Goal: Communication & Community: Connect with others

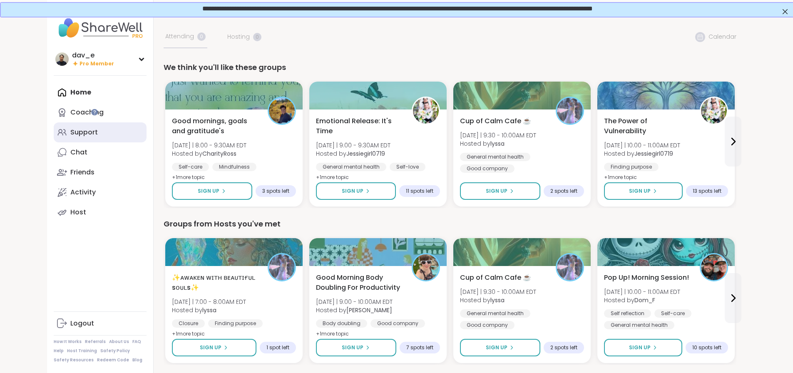
click at [54, 133] on link "Support" at bounding box center [100, 132] width 93 height 20
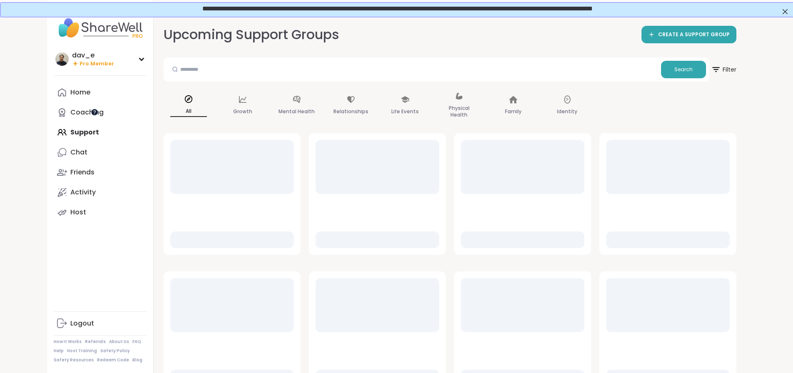
click at [96, 111] on div at bounding box center [94, 112] width 7 height 7
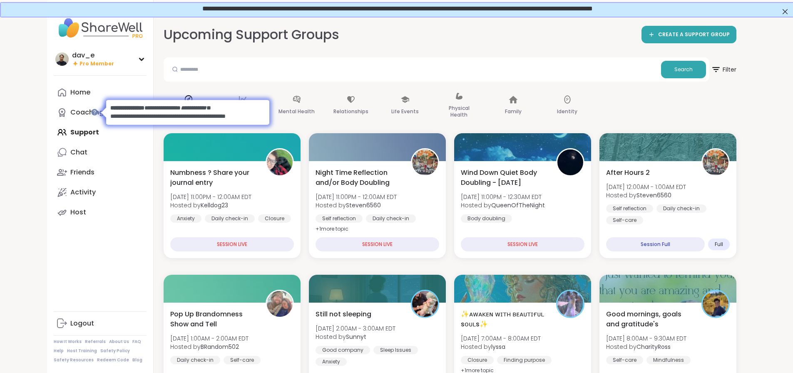
click at [75, 273] on div "dav_e Pro Member Profile Membership Settings Help Home Coaching Support Chat Fr…" at bounding box center [100, 186] width 107 height 373
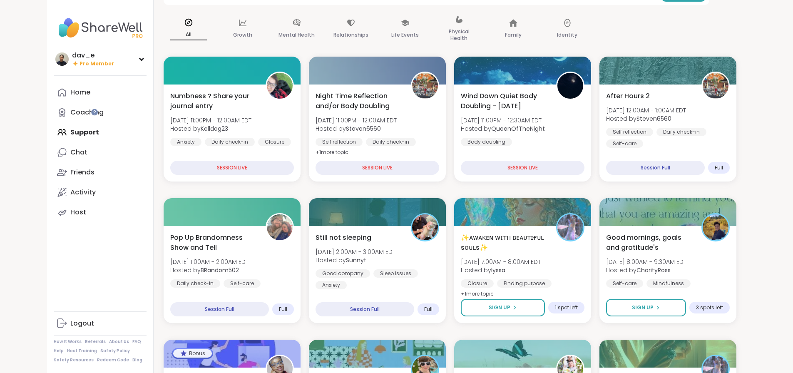
scroll to position [125, 0]
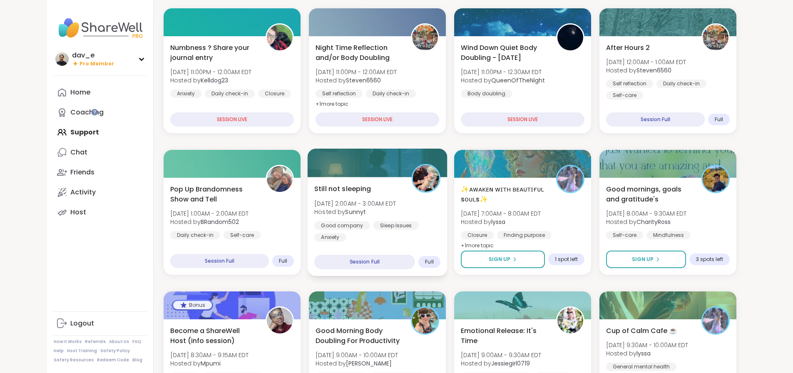
click at [331, 229] on div "Good company" at bounding box center [342, 225] width 56 height 8
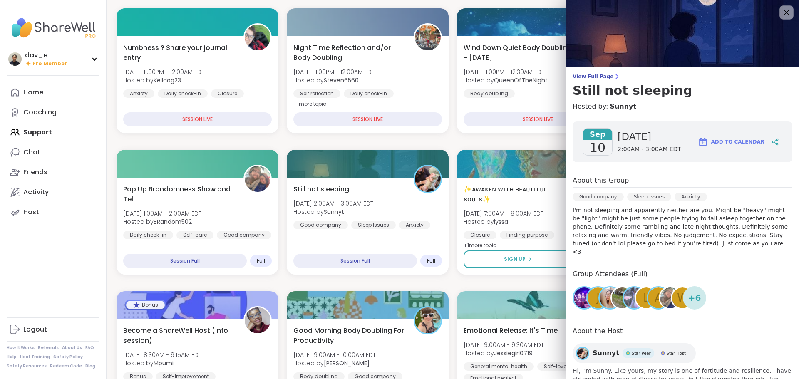
click at [781, 7] on icon at bounding box center [786, 12] width 10 height 10
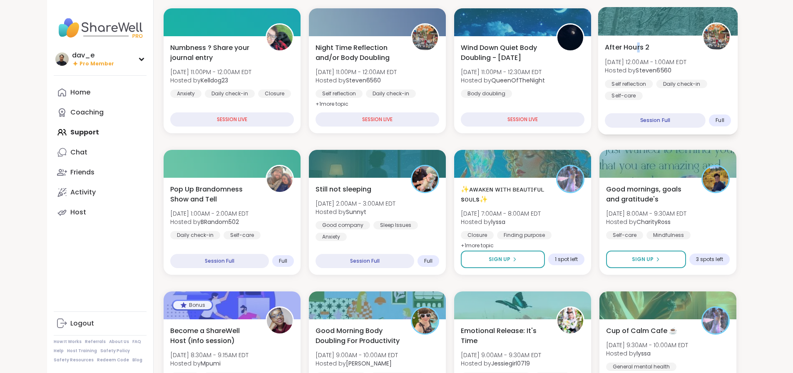
click at [662, 37] on div "After Hours 2 Wed, Sep 10 | 12:00AM - 1:00AM EDT Hosted by Steven6560 Self refl…" at bounding box center [668, 84] width 140 height 99
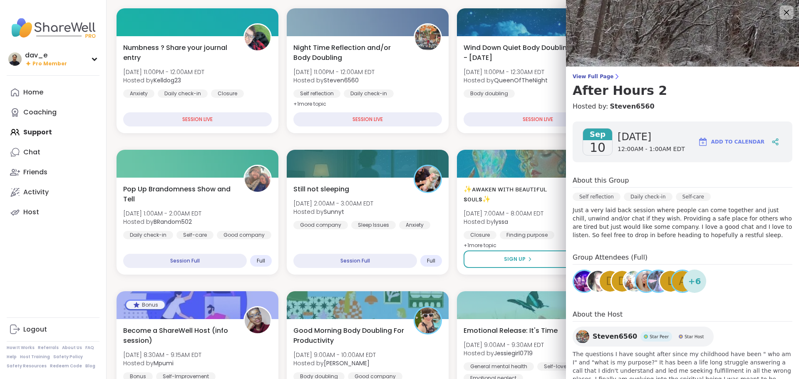
click at [781, 13] on icon at bounding box center [786, 12] width 10 height 10
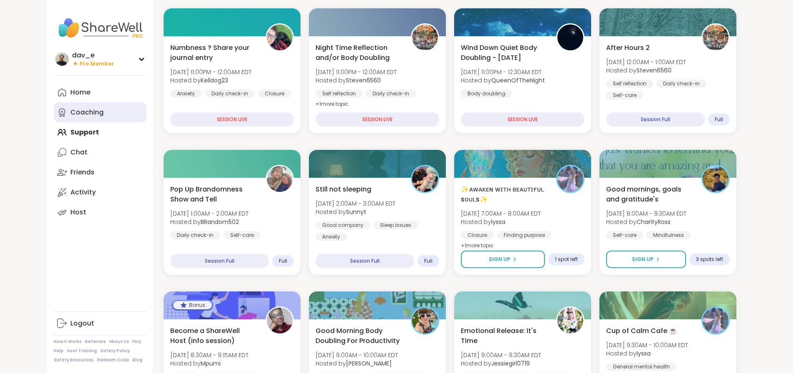
click at [70, 117] on div "Coaching" at bounding box center [86, 112] width 33 height 9
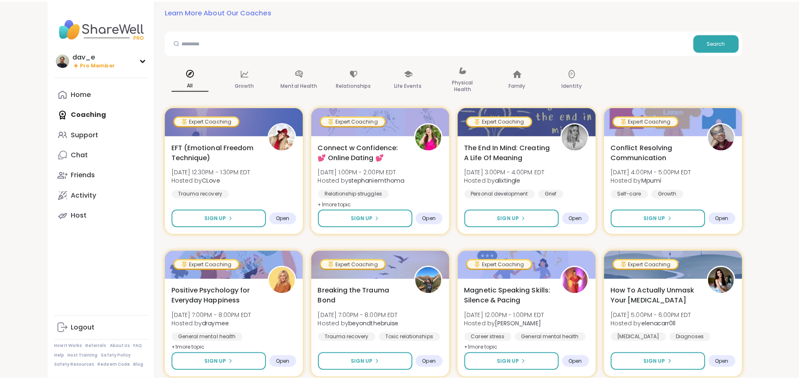
scroll to position [83, 0]
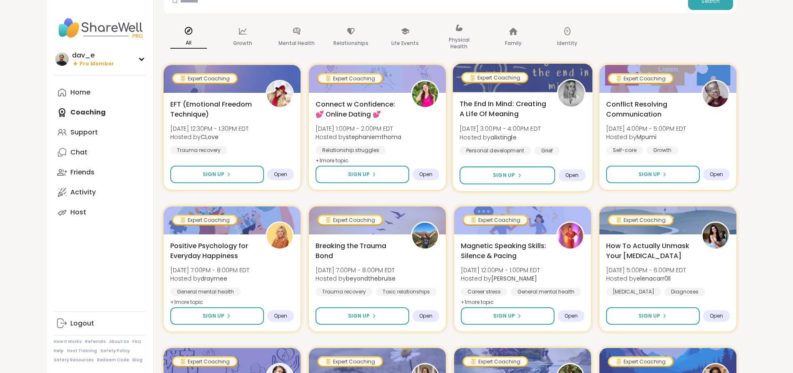
click at [586, 134] on div "The End In Mind: Creating A Life Of Meaning Wed, Sep 10 | 3:00PM - 4:00PM EDT H…" at bounding box center [523, 133] width 126 height 68
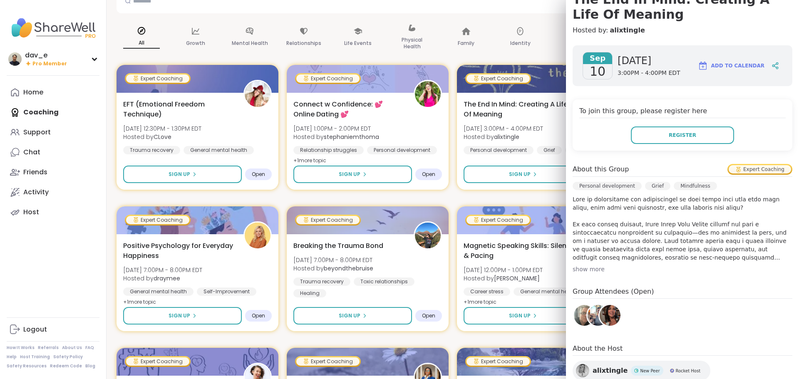
scroll to position [0, 0]
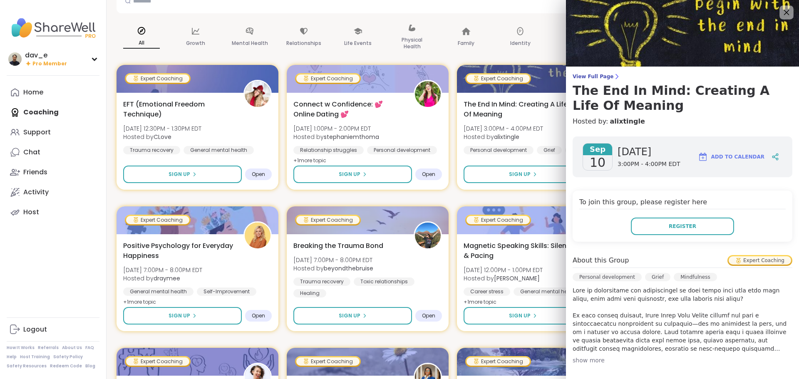
click at [781, 10] on icon at bounding box center [786, 12] width 10 height 10
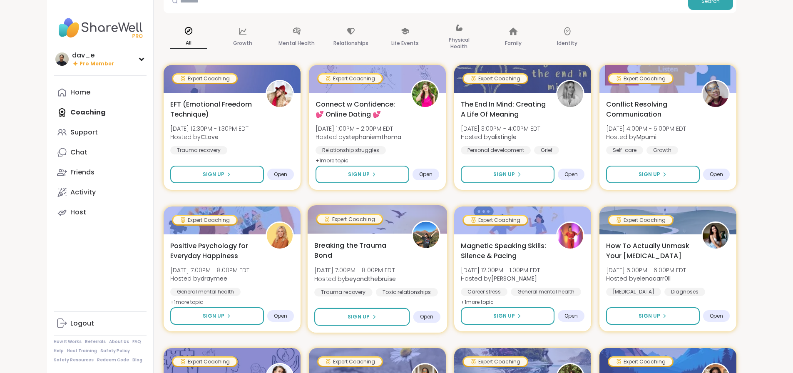
click at [365, 254] on div "Breaking the Trauma Bond Wed, Sep 10 | 7:00PM - 8:00PM EDT Hosted by beyondtheb…" at bounding box center [377, 274] width 126 height 68
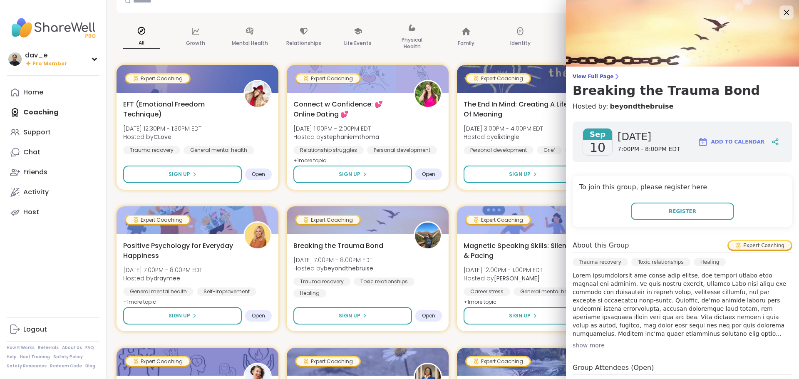
click at [781, 7] on icon at bounding box center [786, 12] width 10 height 10
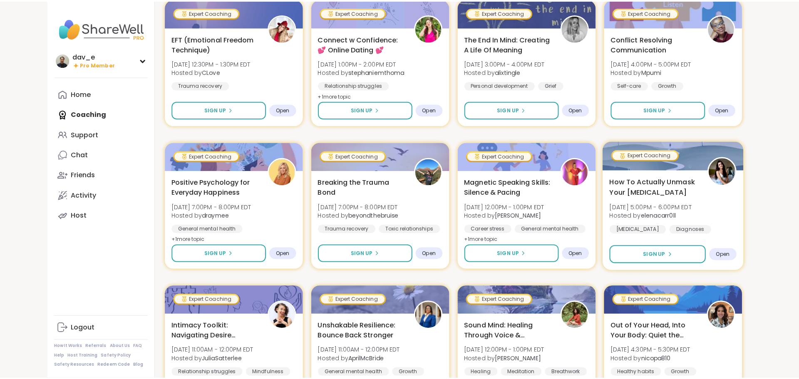
scroll to position [125, 0]
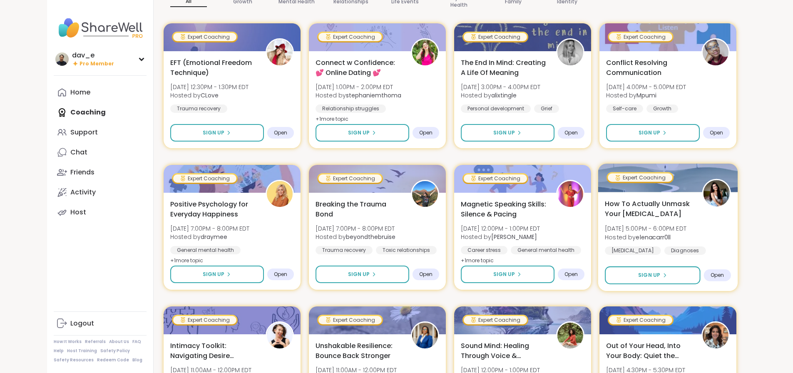
click at [731, 236] on div "How To Actually Unmask Your Autism Thu, Sep 11 | 5:00PM - 6:00PM EDT Hosted by …" at bounding box center [668, 233] width 126 height 68
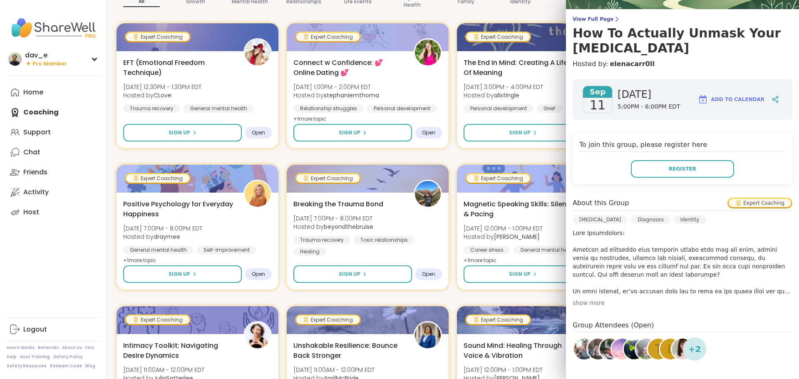
scroll to position [143, 0]
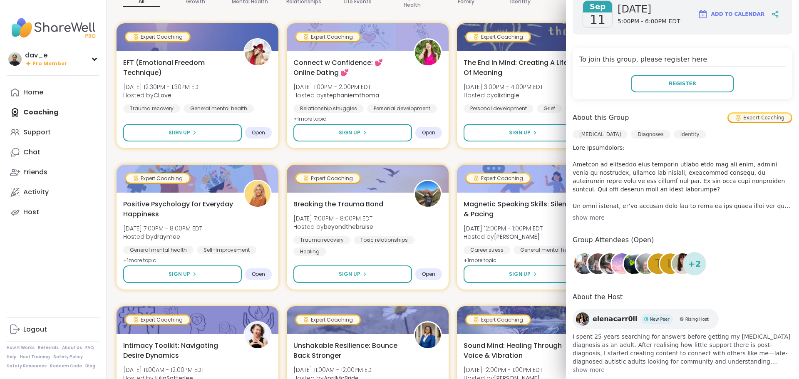
click at [578, 313] on img at bounding box center [582, 319] width 13 height 13
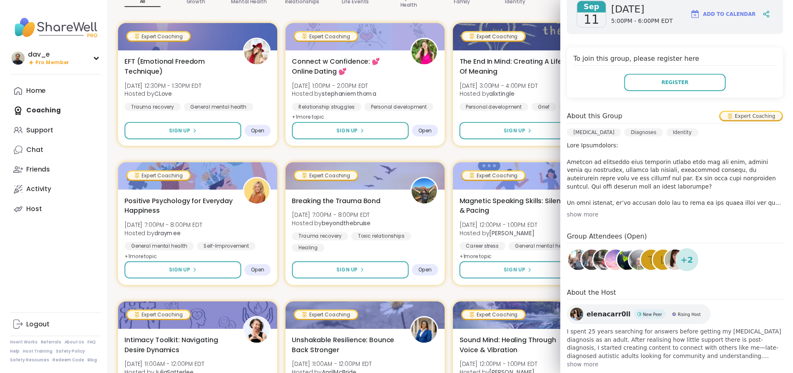
scroll to position [0, 0]
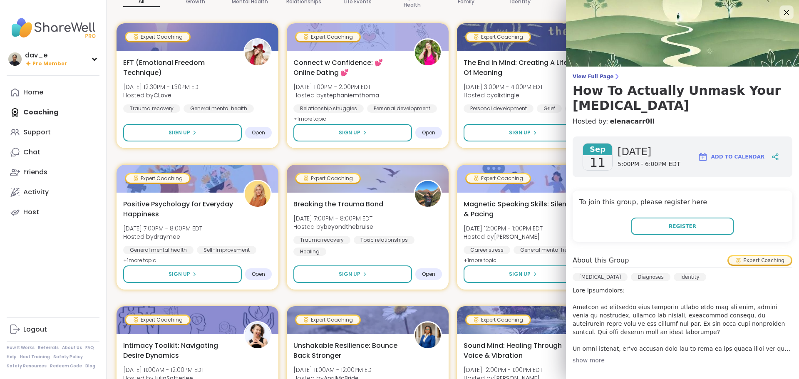
click at [781, 10] on icon at bounding box center [786, 12] width 10 height 10
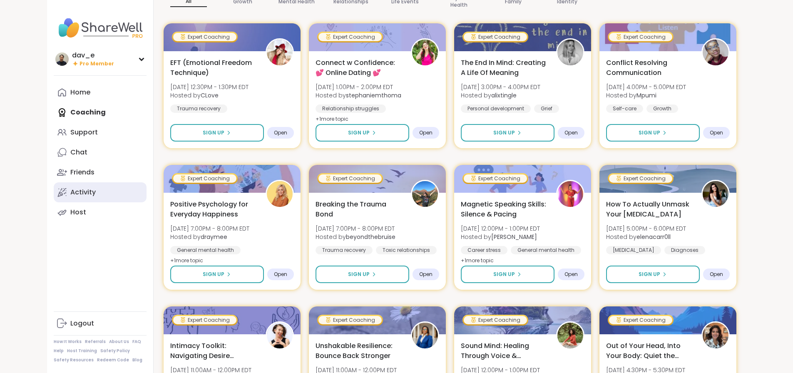
click at [54, 197] on link "Activity" at bounding box center [100, 192] width 93 height 20
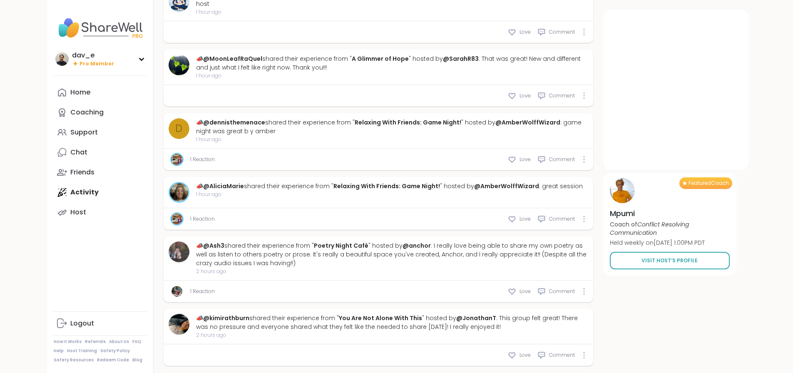
scroll to position [605, 0]
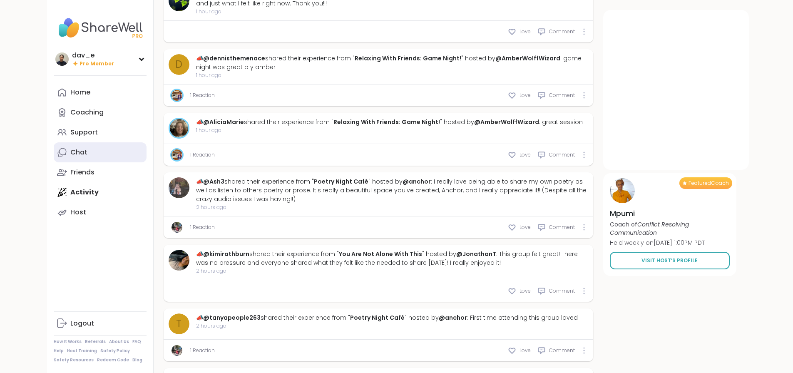
click at [72, 157] on link "Chat" at bounding box center [100, 152] width 93 height 20
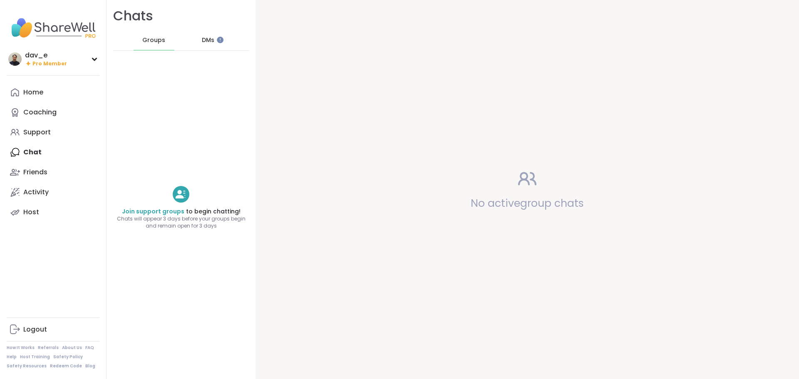
click at [206, 37] on span "DMs" at bounding box center [208, 40] width 12 height 8
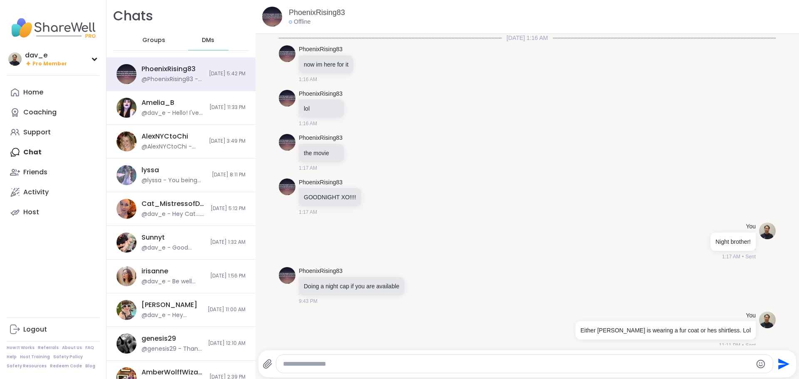
scroll to position [5823, 0]
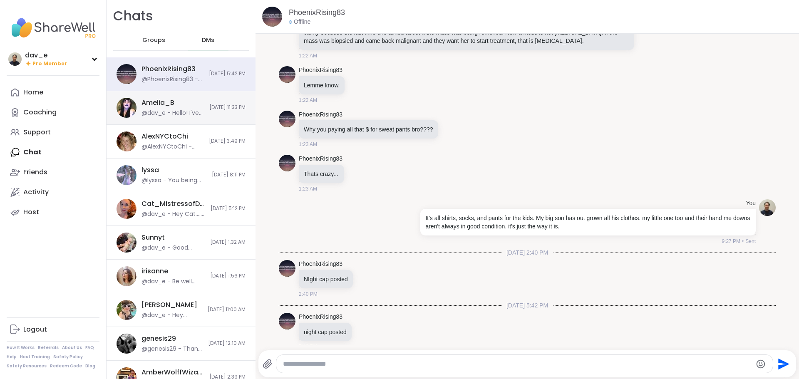
click at [171, 116] on div "@dav_e - Hello! I've been away, LOL. Thanks for thinking of me. How are you? Al…" at bounding box center [173, 113] width 63 height 8
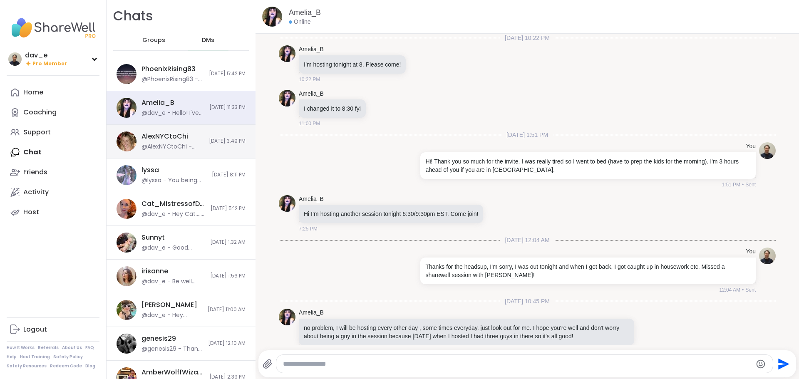
scroll to position [3659, 0]
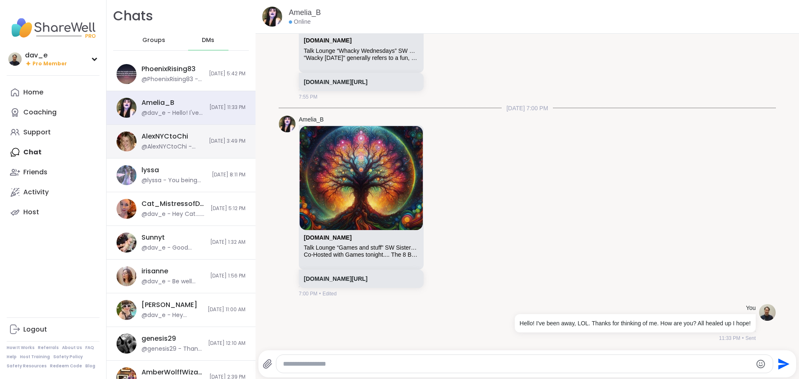
click at [172, 139] on div "AlexNYCtoChi" at bounding box center [165, 136] width 47 height 9
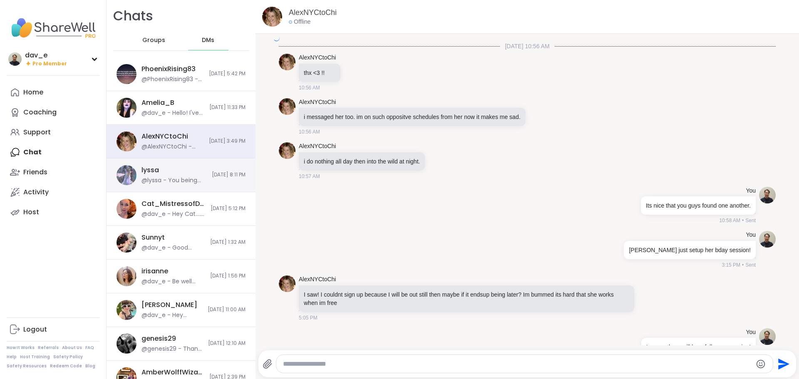
scroll to position [1366, 0]
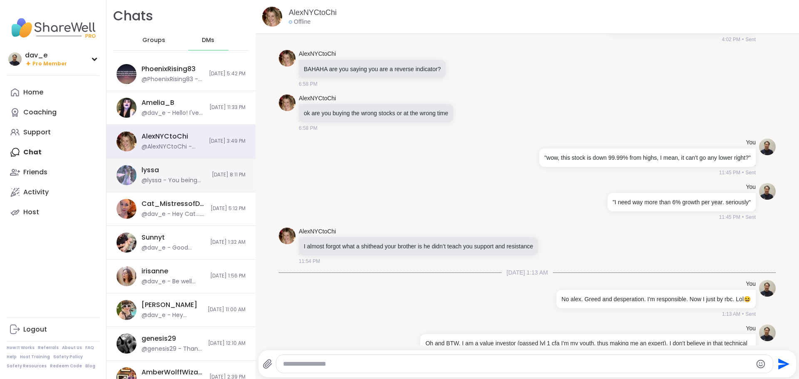
click at [171, 174] on div "lyssa @lyssa - You being the great friend that you have been is all I need. I r…" at bounding box center [174, 175] width 65 height 19
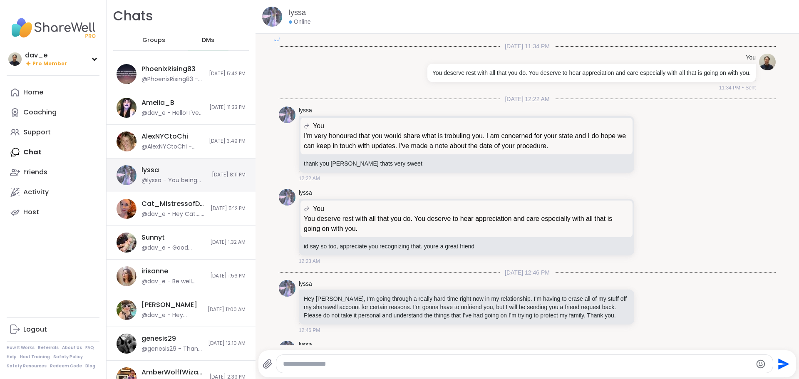
scroll to position [1123, 0]
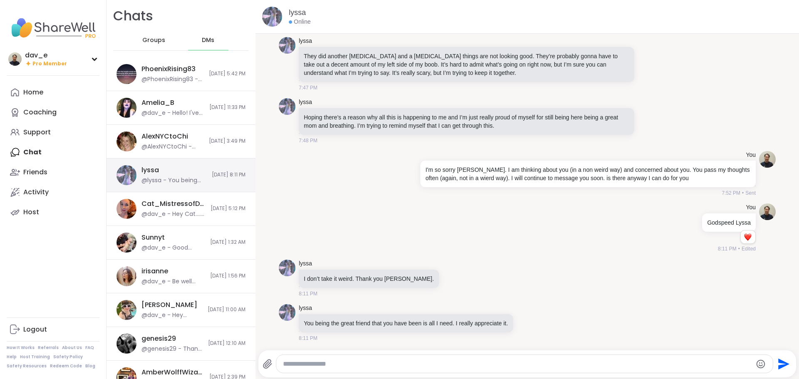
click at [174, 139] on div "AlexNYCtoChi" at bounding box center [165, 136] width 47 height 9
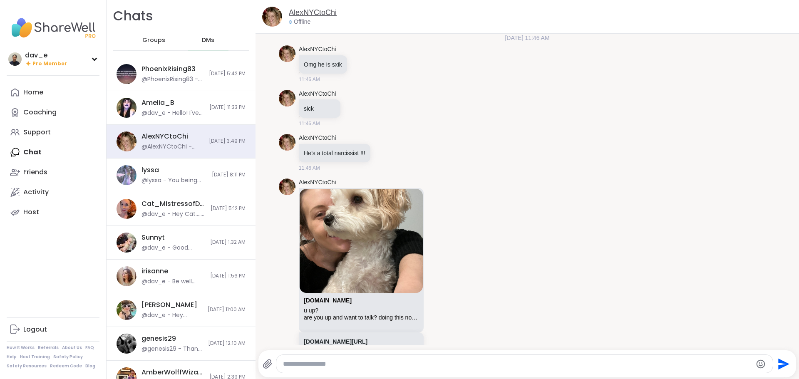
scroll to position [12121, 0]
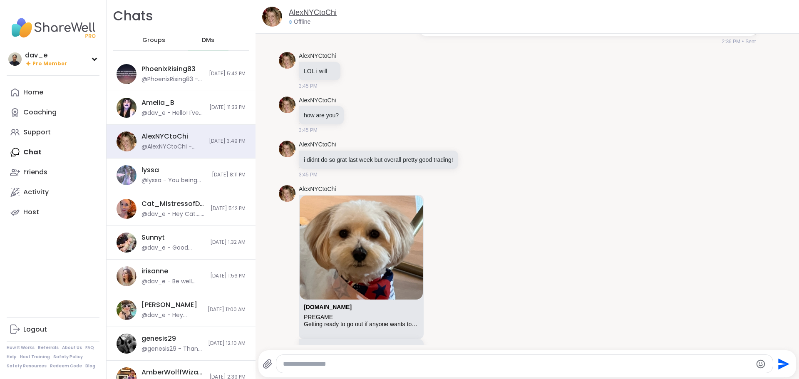
click at [294, 10] on link "AlexNYCtoChi" at bounding box center [313, 12] width 48 height 10
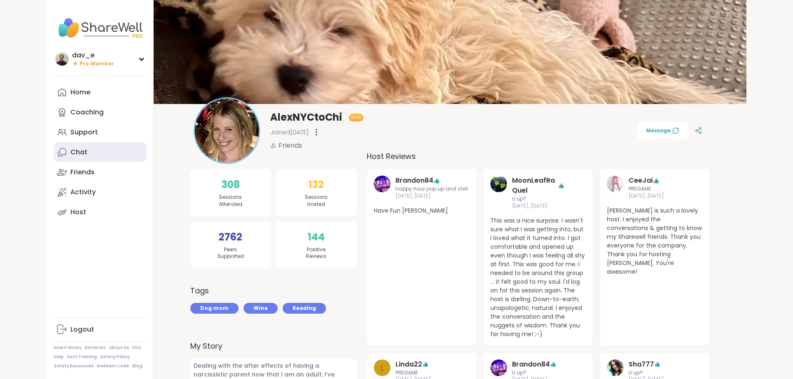
drag, startPoint x: 16, startPoint y: 155, endPoint x: 20, endPoint y: 157, distance: 4.5
click at [57, 155] on icon at bounding box center [62, 152] width 10 height 10
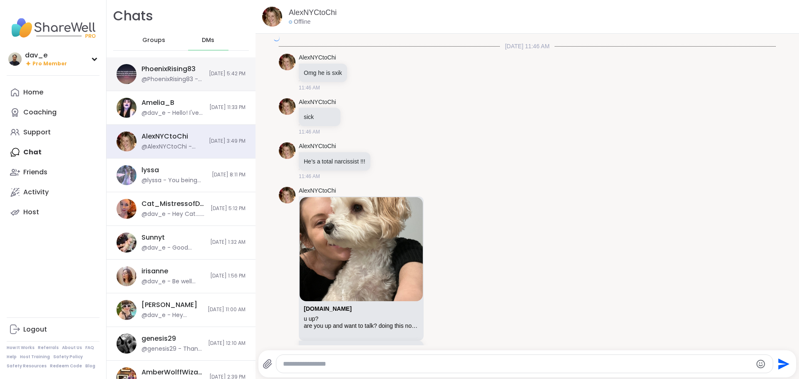
click at [164, 76] on div "@PhoenixRising83 - night cap posted" at bounding box center [173, 79] width 62 height 8
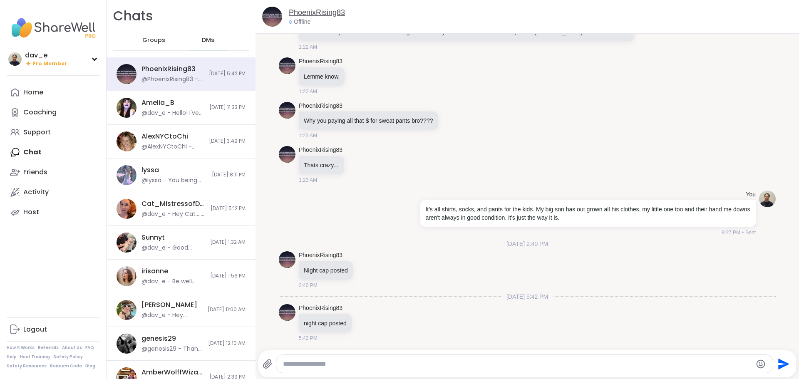
click at [319, 14] on link "PhoenixRising83" at bounding box center [317, 12] width 56 height 10
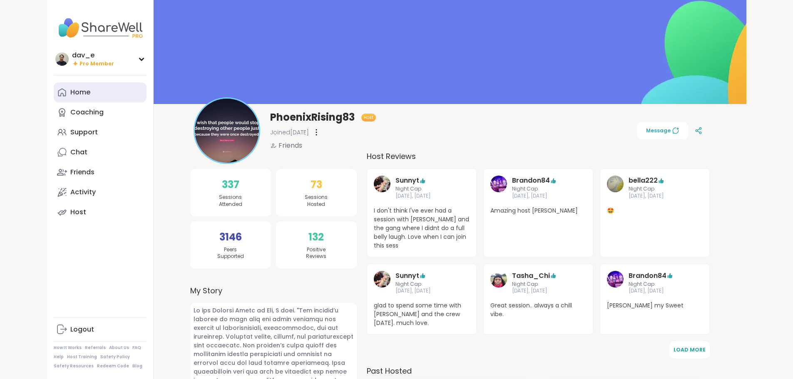
click at [70, 92] on div "Home" at bounding box center [80, 92] width 20 height 9
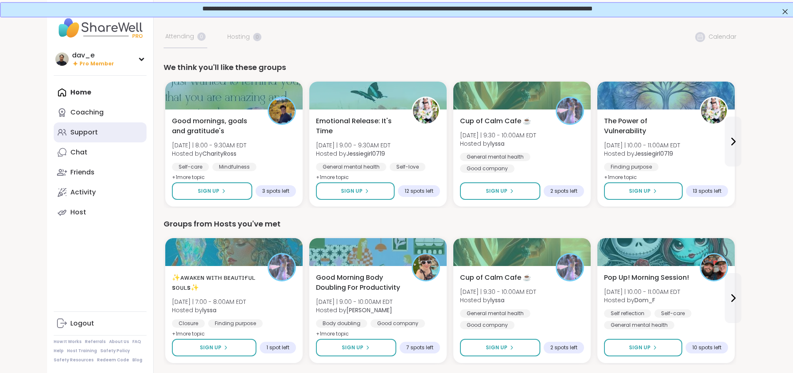
click at [70, 134] on div "Support" at bounding box center [83, 132] width 27 height 9
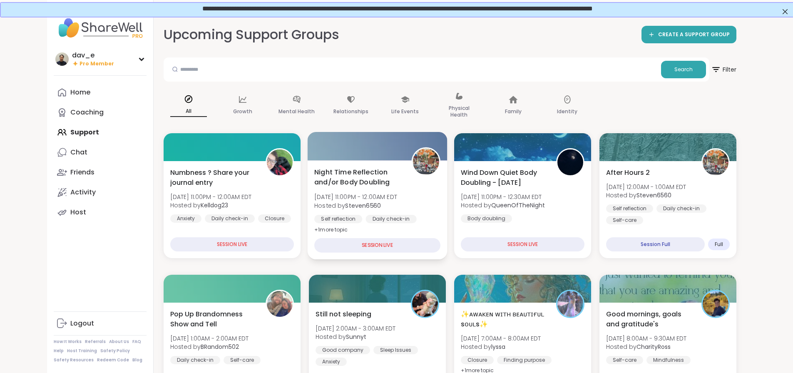
scroll to position [42, 0]
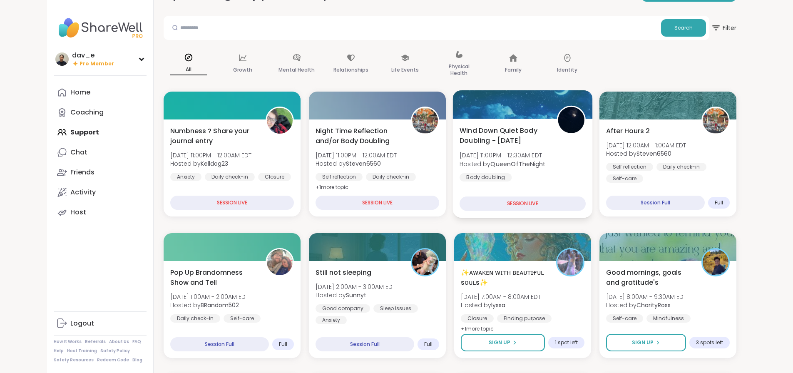
click at [508, 163] on b "QueenOfTheNight" at bounding box center [517, 163] width 55 height 8
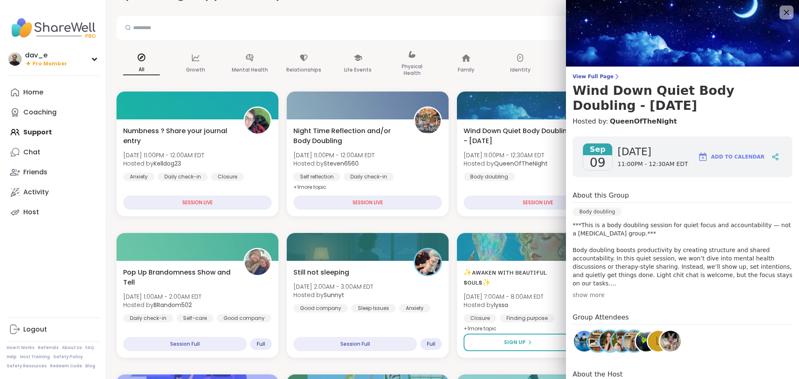
click at [781, 12] on icon at bounding box center [786, 12] width 10 height 10
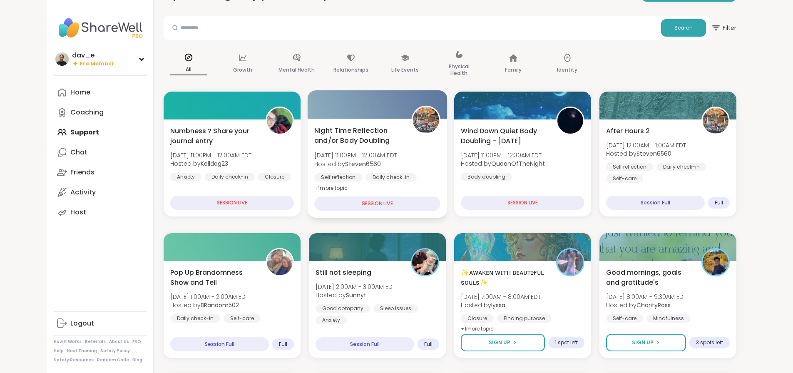
click at [359, 184] on div "Night Time Reflection and/or Body Doubling Tue, Sep 09 | 11:00PM - 12:00AM EDT …" at bounding box center [377, 168] width 140 height 99
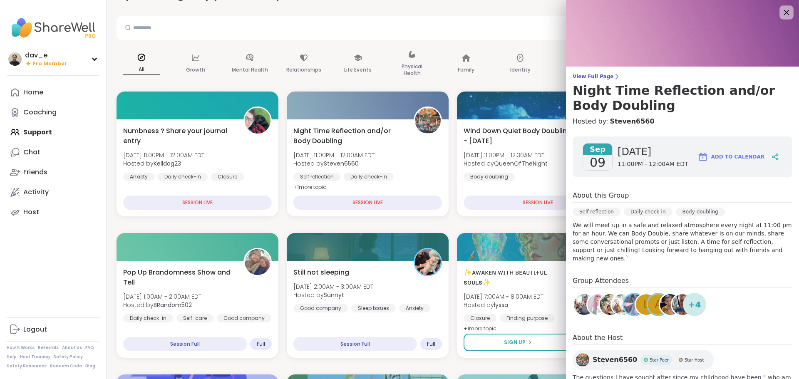
click at [768, 15] on div "View Full Page Night Time Reflection and/or Body Doubling Hosted by: Steven6560…" at bounding box center [682, 189] width 233 height 379
click at [781, 14] on icon at bounding box center [786, 12] width 10 height 10
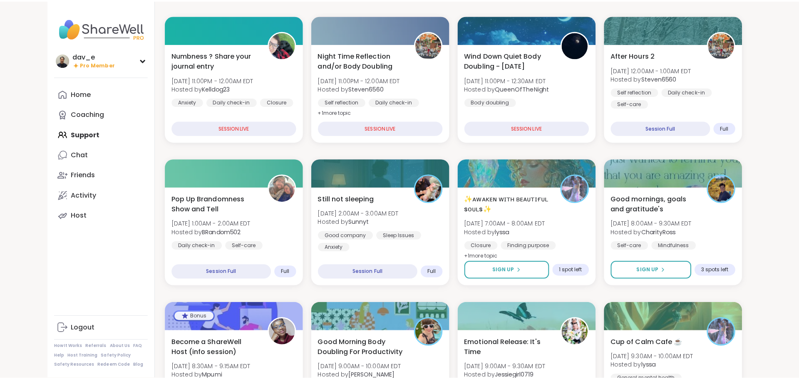
scroll to position [208, 0]
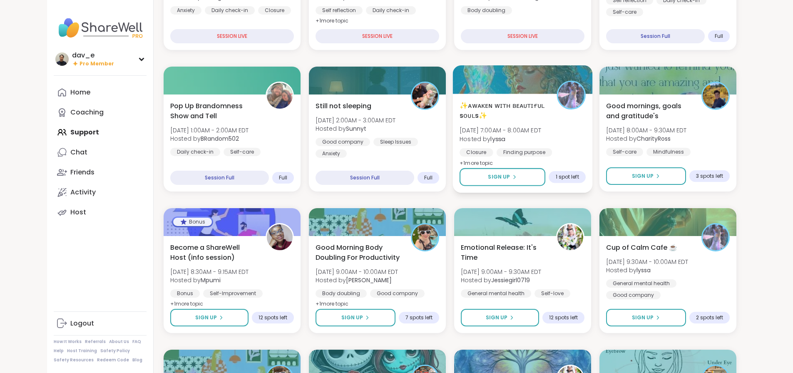
click at [543, 148] on div "Finding purpose" at bounding box center [524, 152] width 56 height 8
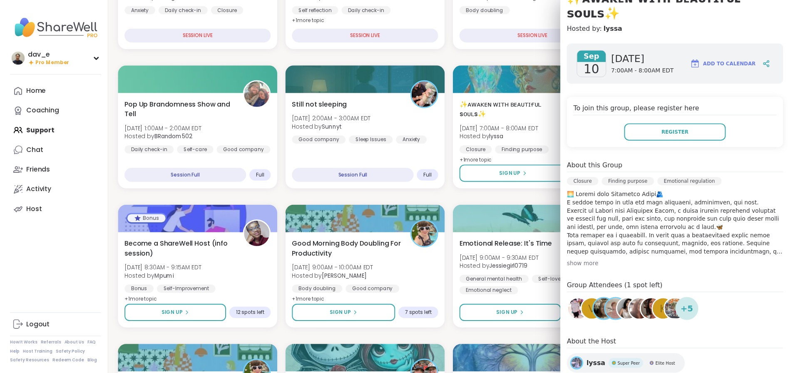
scroll to position [0, 0]
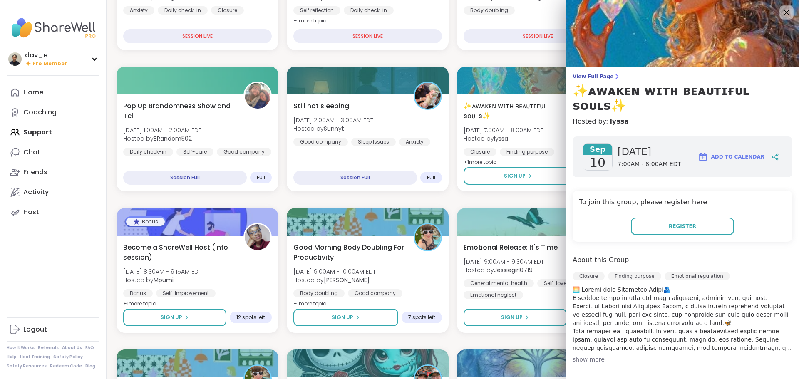
click at [781, 17] on icon at bounding box center [786, 12] width 10 height 10
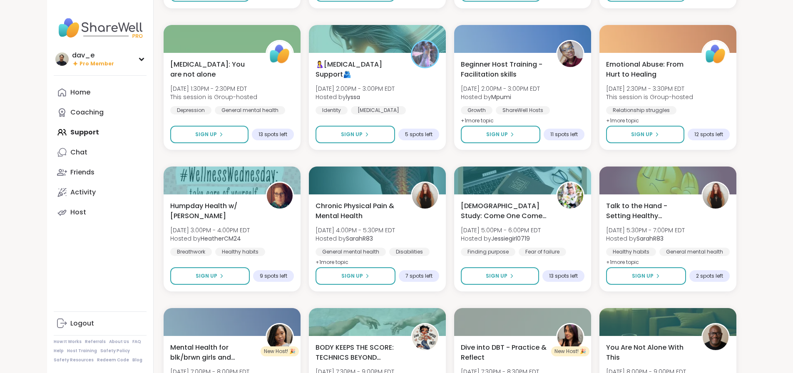
scroll to position [1052, 0]
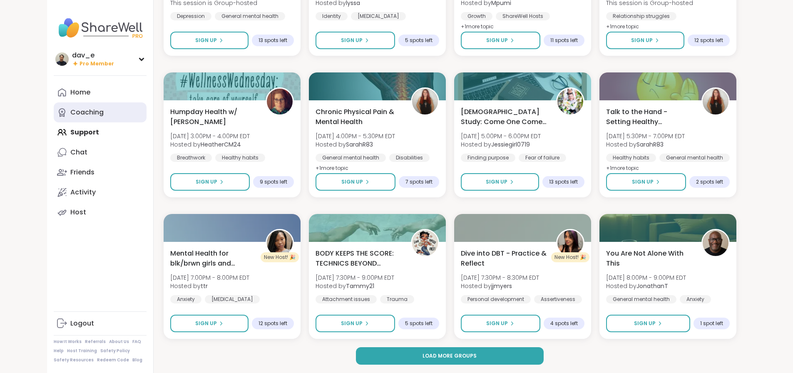
click at [70, 112] on div "Coaching" at bounding box center [86, 112] width 33 height 9
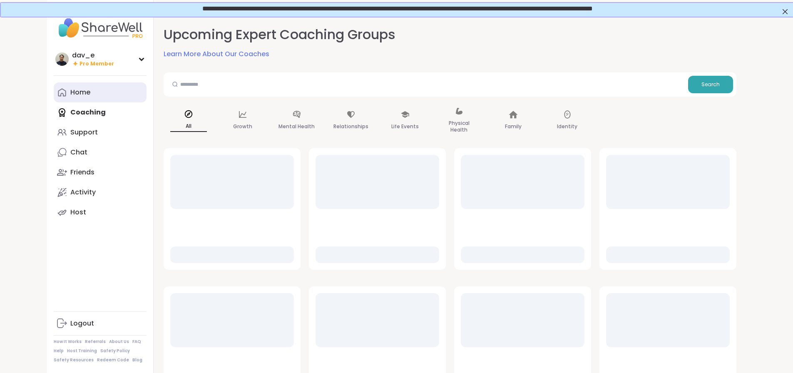
click at [70, 90] on div "Home" at bounding box center [80, 92] width 20 height 9
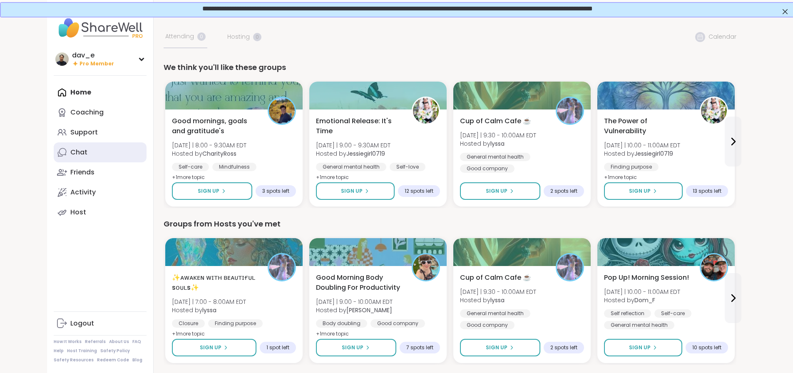
click at [54, 146] on link "Chat" at bounding box center [100, 152] width 93 height 20
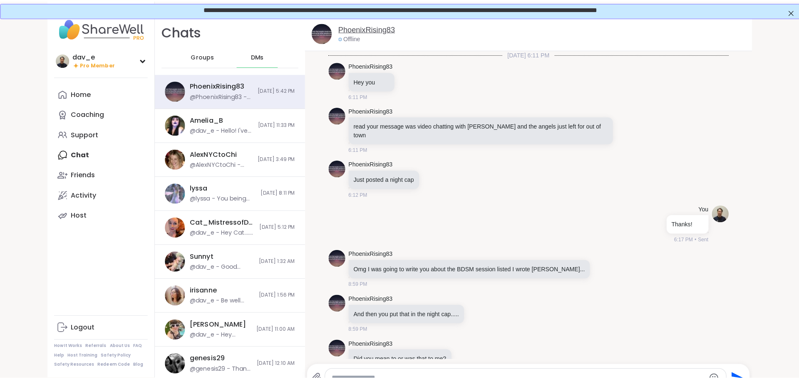
scroll to position [15096, 0]
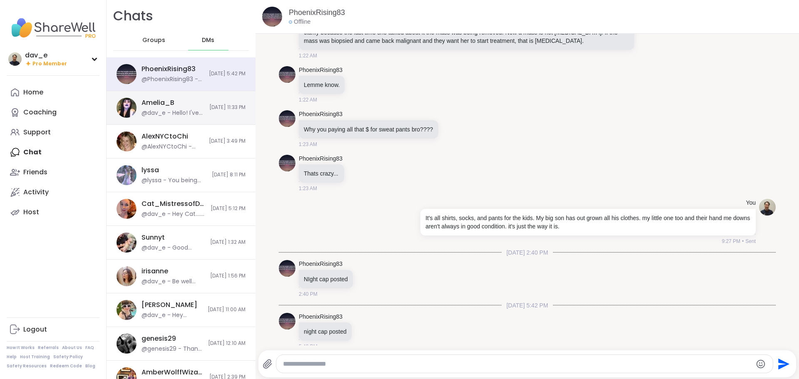
click at [165, 111] on div "@dav_e - Hello! I've been away, LOL. Thanks for thinking of me. How are you? Al…" at bounding box center [173, 113] width 63 height 8
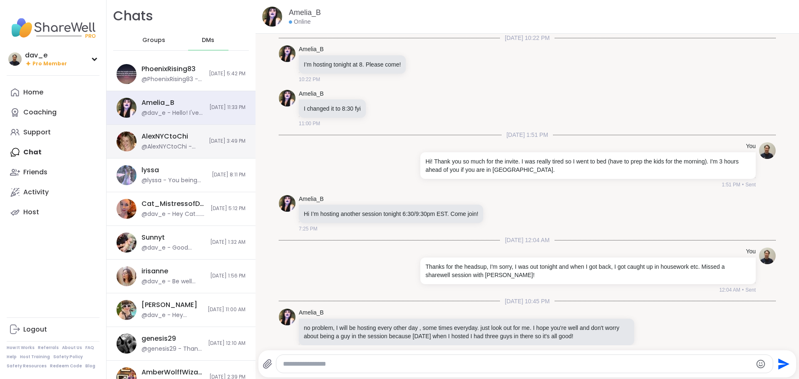
scroll to position [3659, 0]
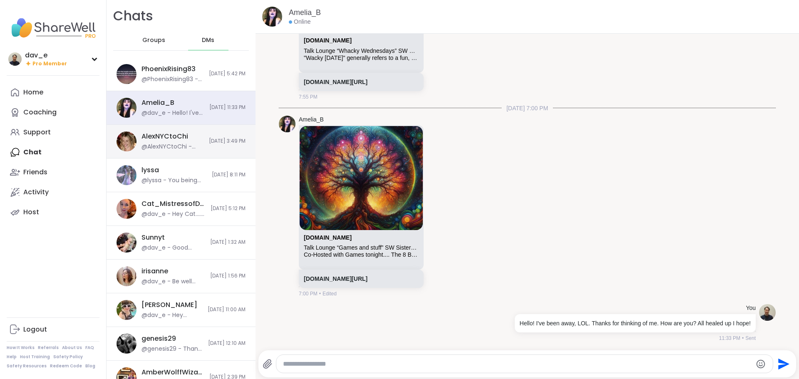
click at [165, 137] on div "AlexNYCtoChi" at bounding box center [165, 136] width 47 height 9
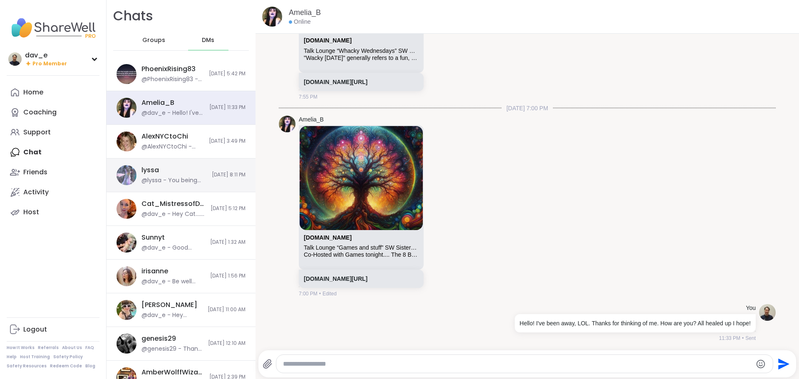
click at [164, 170] on div "lyssa @lyssa - You being the great friend that you have been is all I need. I r…" at bounding box center [174, 175] width 65 height 19
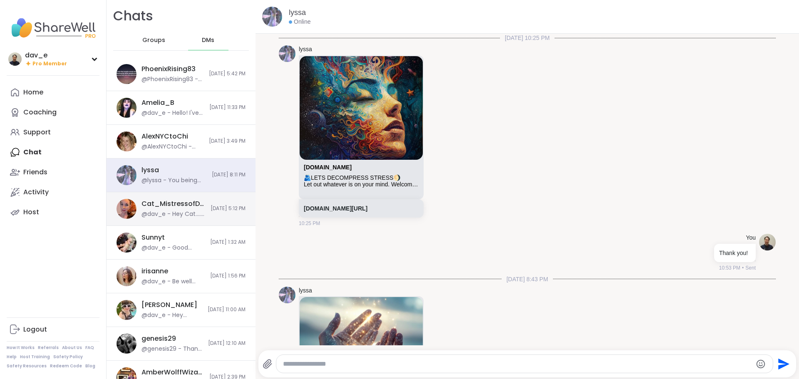
scroll to position [9671, 0]
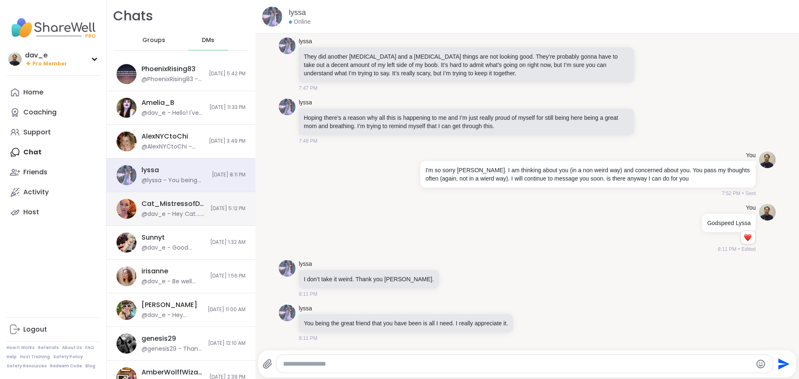
click at [174, 202] on div "Cat_MistressofDarkHearts" at bounding box center [174, 203] width 64 height 9
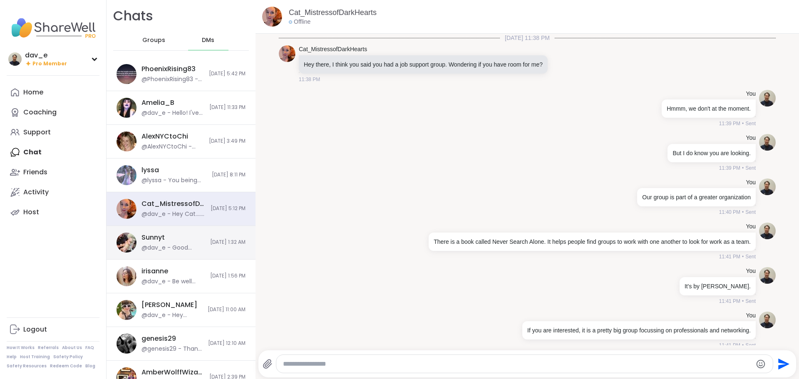
scroll to position [112, 0]
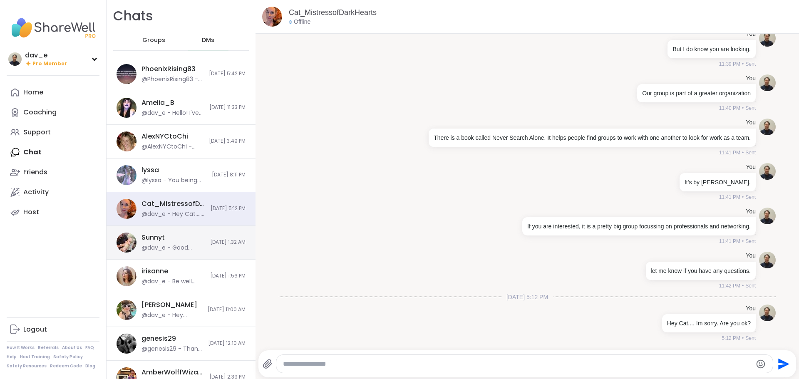
click at [161, 244] on div "Sunnyt @dav_e - Good night!" at bounding box center [174, 242] width 64 height 19
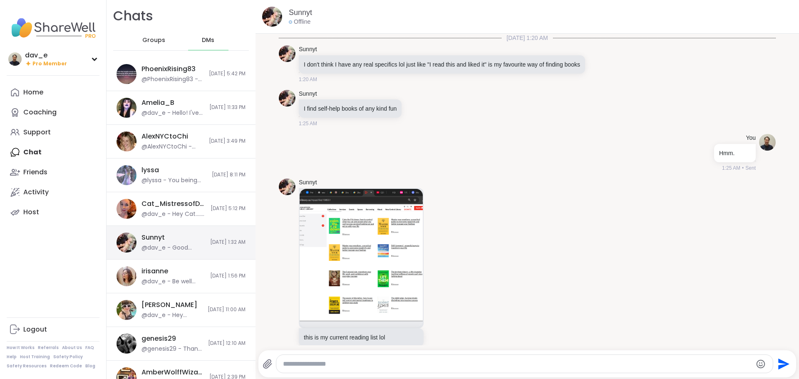
scroll to position [253, 0]
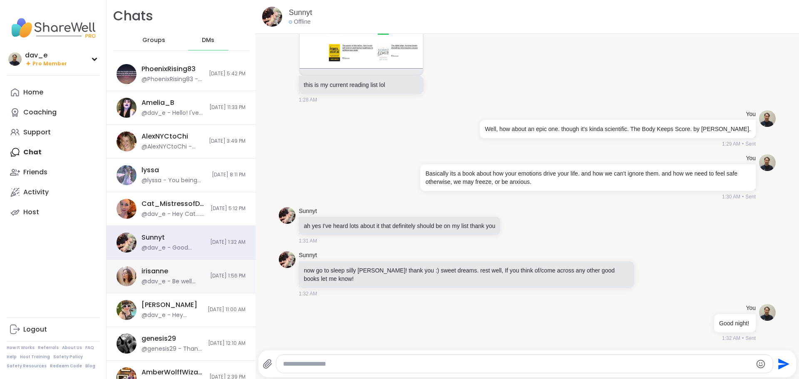
click at [166, 278] on div "@dav_e - Be well Iris. I'll write you again for an update." at bounding box center [174, 282] width 64 height 8
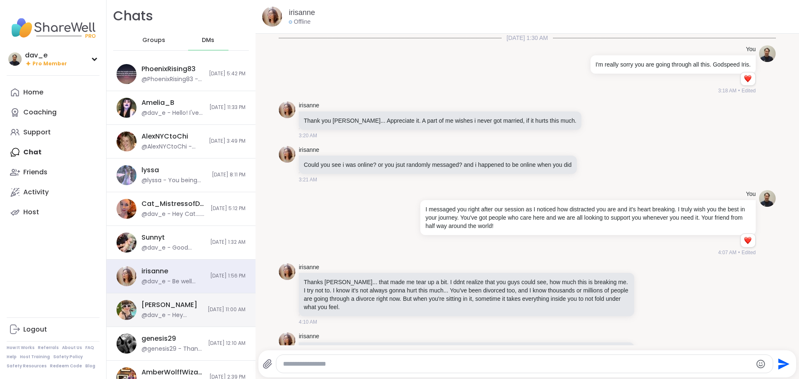
scroll to position [5035, 0]
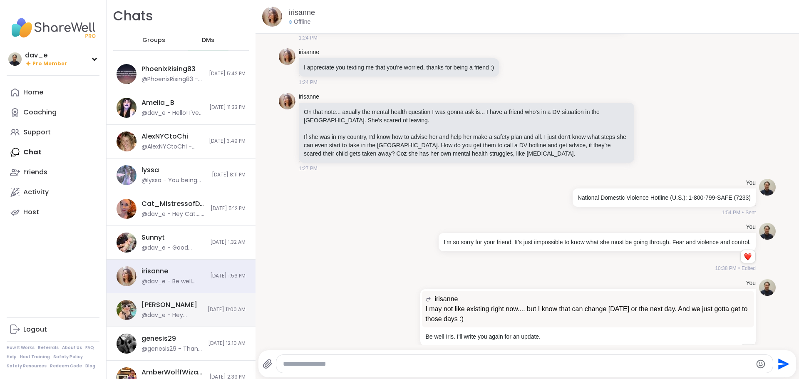
click at [170, 319] on div "@dav_e - Hey Adrienne. We don't get to talk much as I'm a night person. How is …" at bounding box center [172, 315] width 61 height 8
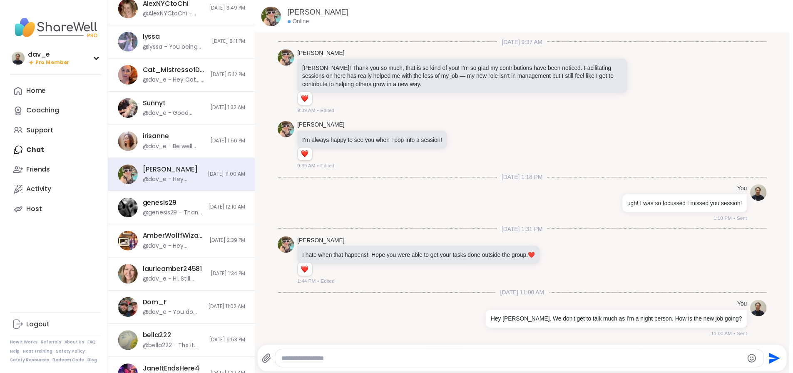
scroll to position [250, 0]
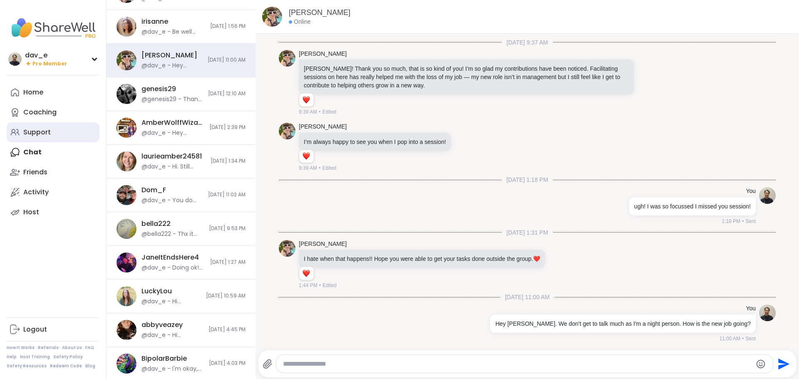
click at [61, 123] on link "Support" at bounding box center [53, 132] width 93 height 20
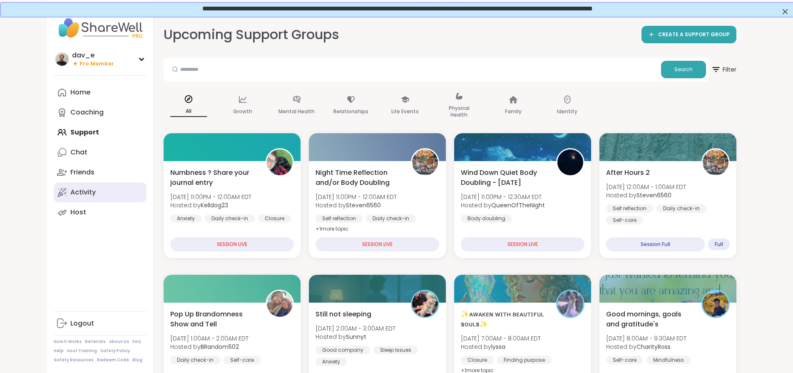
click at [54, 187] on link "Activity" at bounding box center [100, 192] width 93 height 20
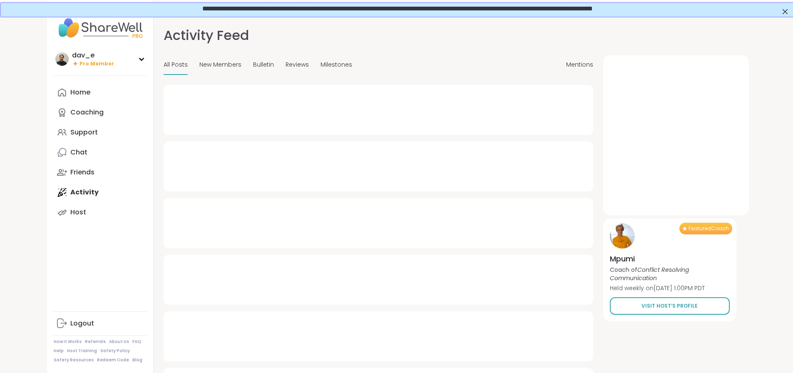
type textarea "*"
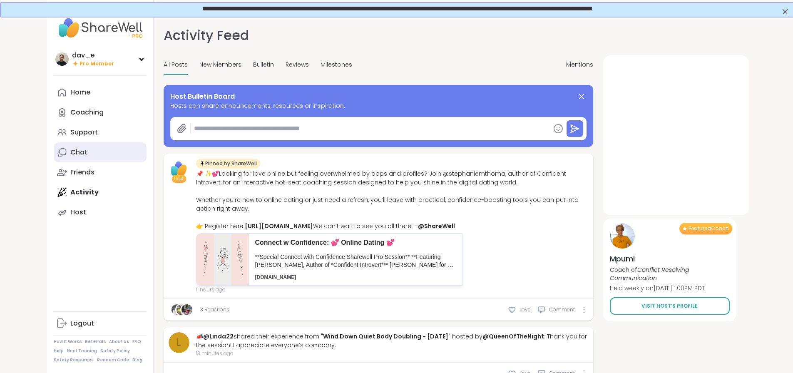
click at [70, 148] on div "Chat" at bounding box center [78, 152] width 17 height 9
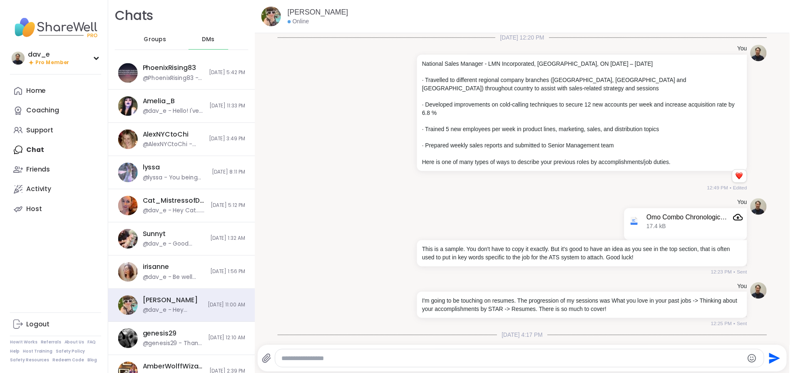
scroll to position [1788, 0]
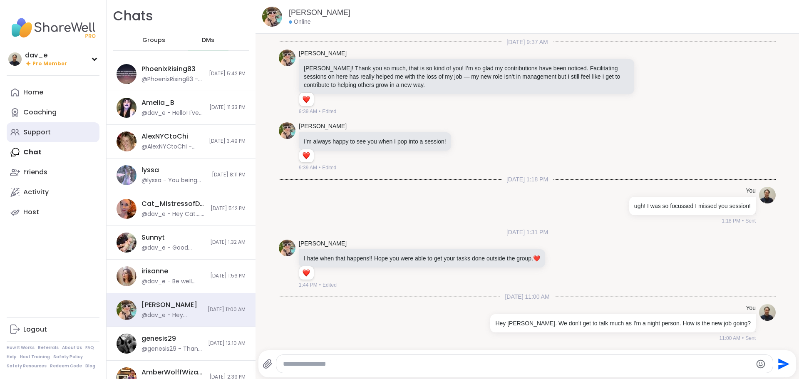
click at [39, 129] on div "Support" at bounding box center [36, 132] width 27 height 9
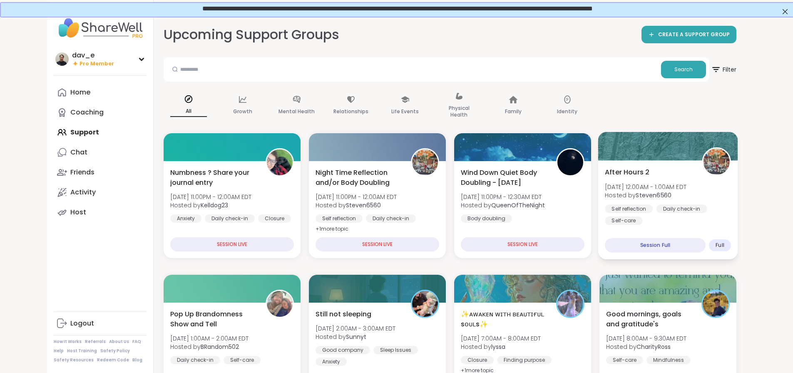
click at [680, 179] on div "After Hours 2 Wed, Sep 10 | 12:00AM - 1:00AM EDT Hosted by Steven6560 Self refl…" at bounding box center [668, 196] width 126 height 58
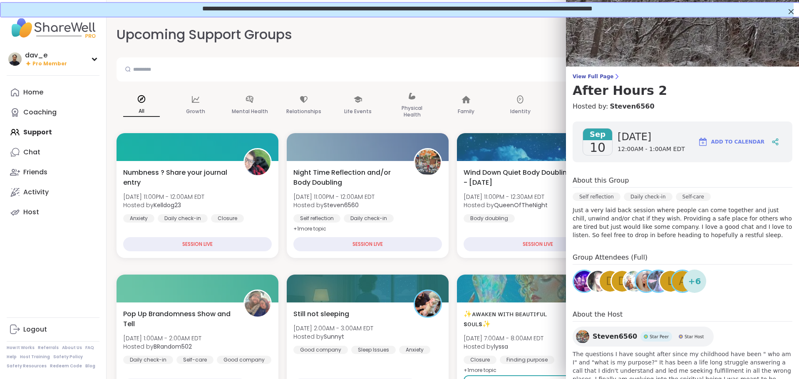
scroll to position [32, 0]
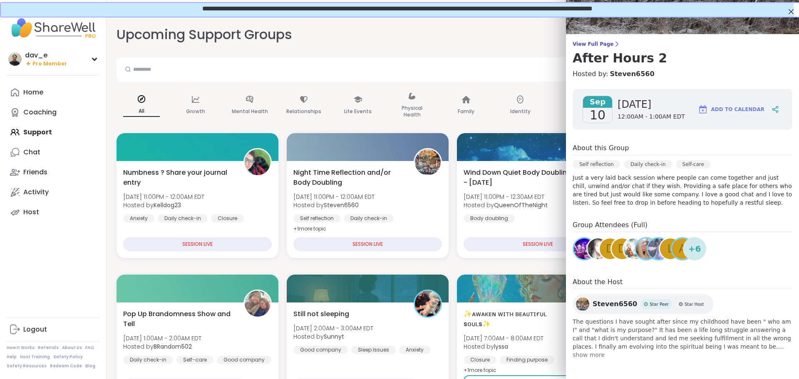
click at [601, 305] on span "Steven6560" at bounding box center [615, 304] width 45 height 10
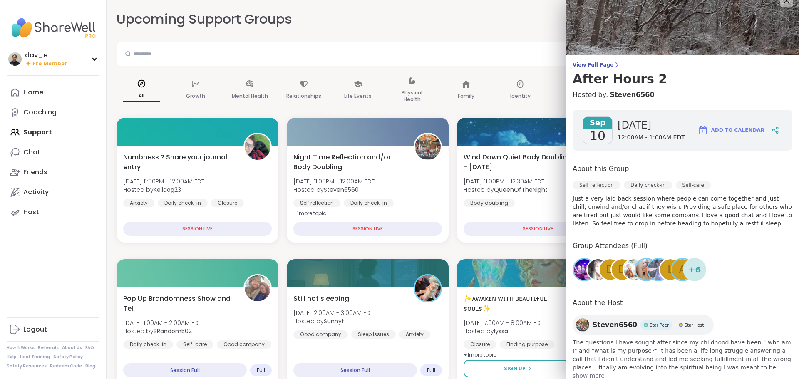
scroll to position [0, 0]
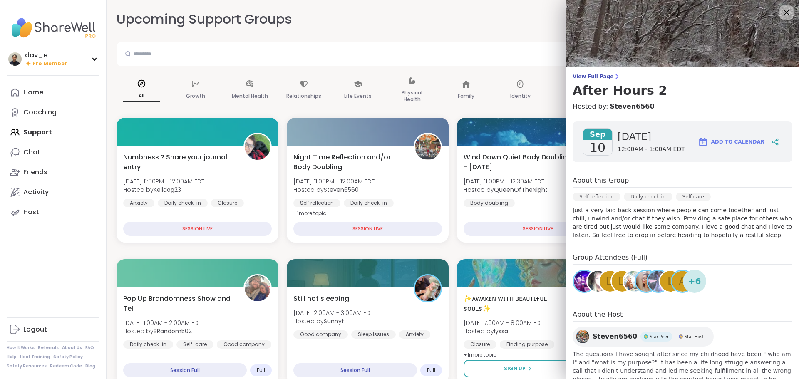
click at [781, 12] on icon at bounding box center [786, 12] width 10 height 10
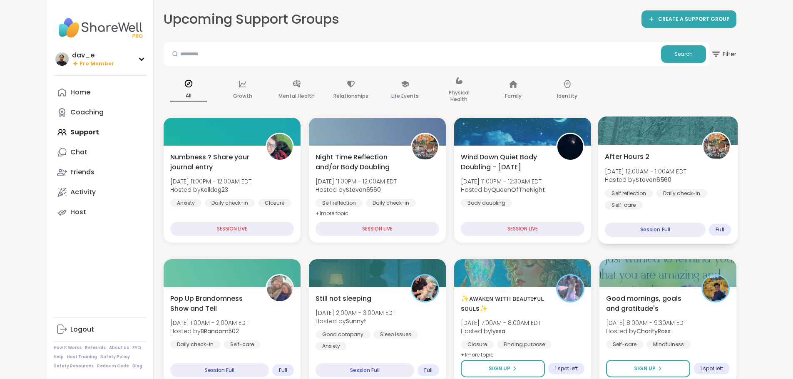
click at [650, 160] on span "After Hours 2" at bounding box center [627, 157] width 45 height 10
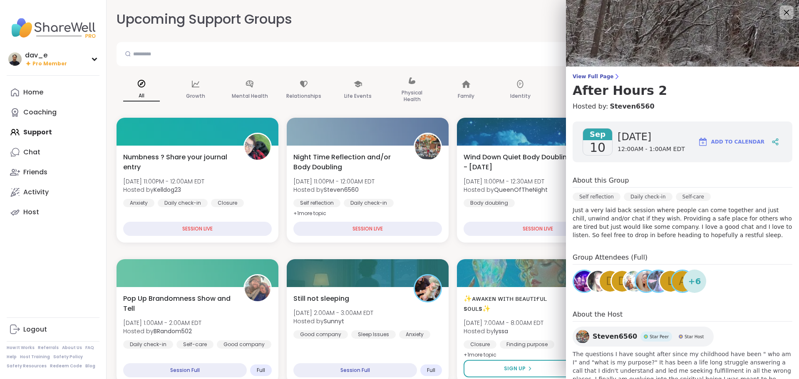
click at [780, 18] on div at bounding box center [787, 12] width 14 height 14
click at [781, 11] on icon at bounding box center [786, 12] width 10 height 10
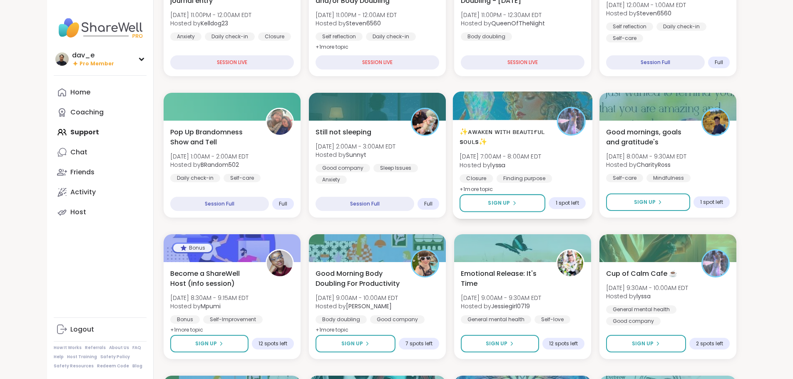
scroll to position [83, 0]
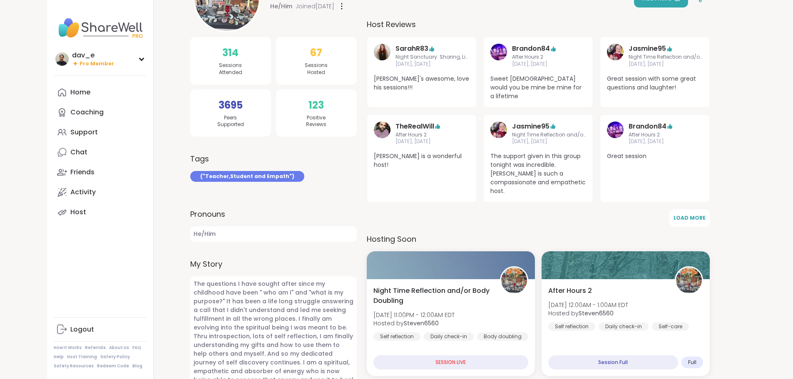
scroll to position [83, 0]
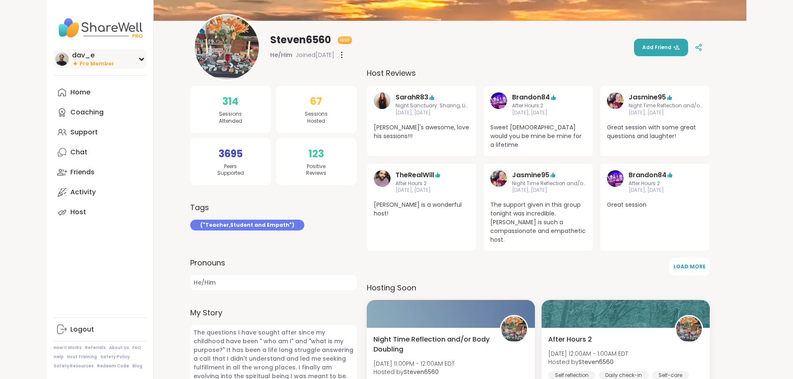
click at [80, 61] on span "Pro Member" at bounding box center [97, 63] width 35 height 7
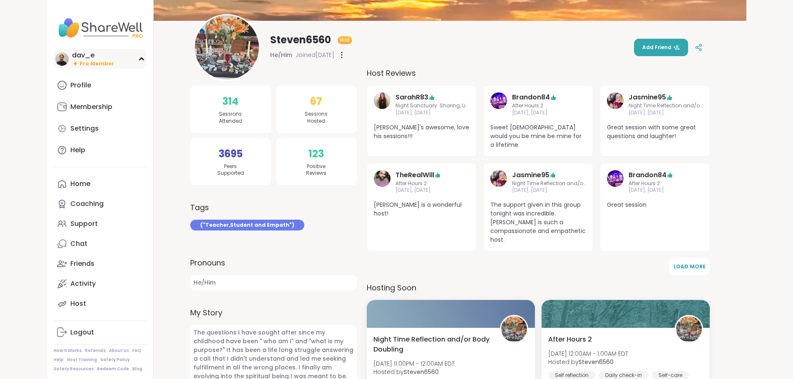
click at [94, 55] on div "dav_e Pro Member" at bounding box center [100, 59] width 93 height 20
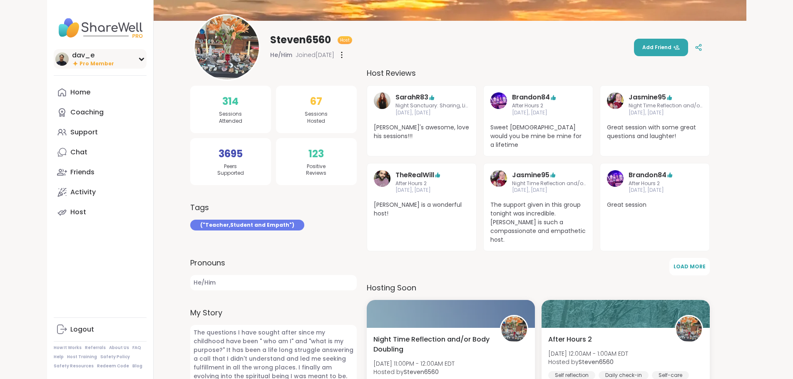
click at [80, 62] on span "Pro Member" at bounding box center [97, 63] width 35 height 7
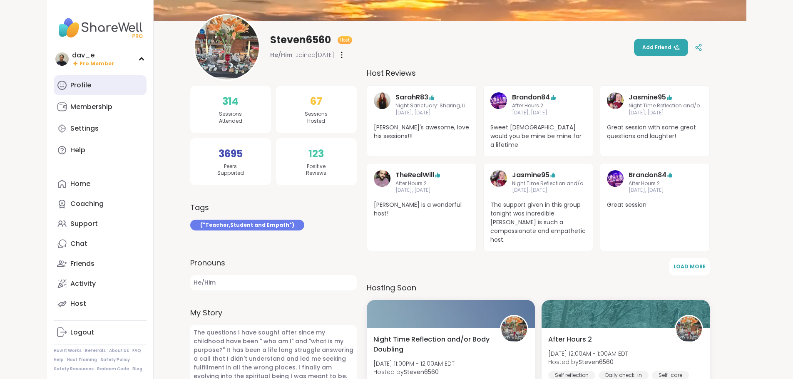
click at [54, 92] on link "Profile" at bounding box center [100, 85] width 93 height 20
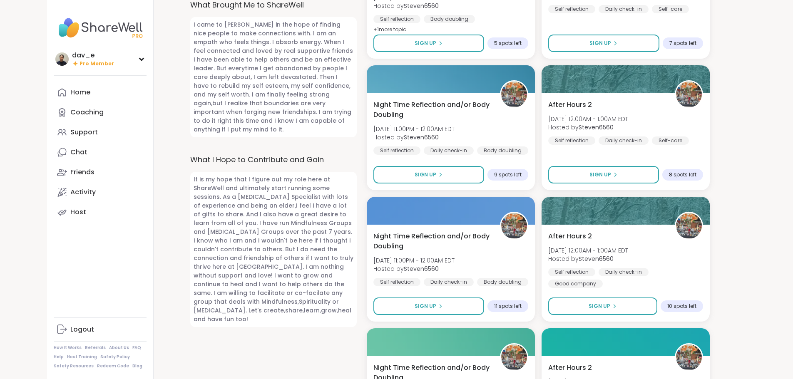
scroll to position [583, 0]
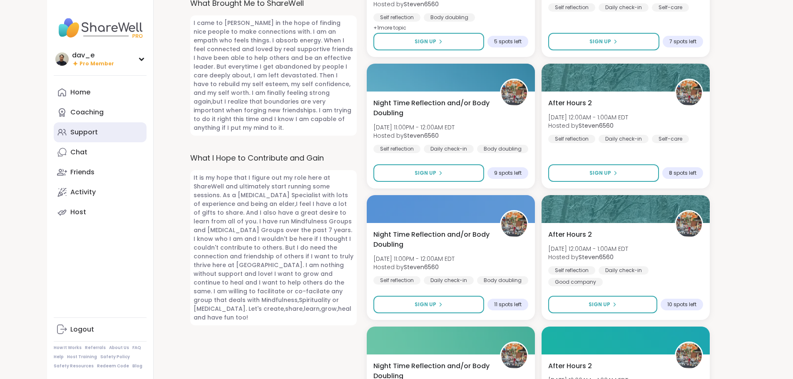
drag, startPoint x: 58, startPoint y: 134, endPoint x: 63, endPoint y: 137, distance: 6.2
click at [58, 134] on link "Support" at bounding box center [100, 132] width 93 height 20
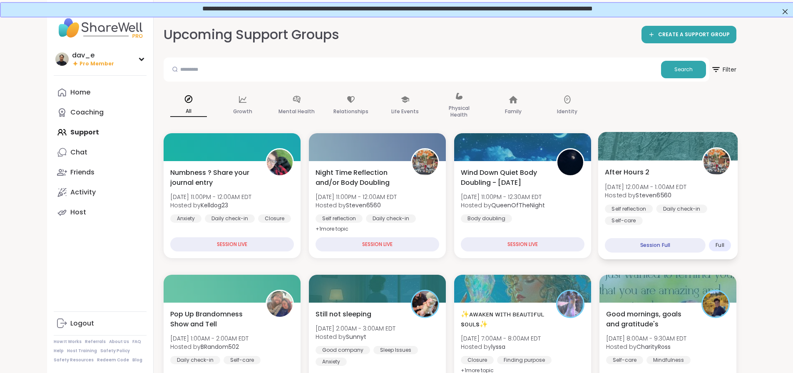
click at [691, 211] on div "Daily check-in" at bounding box center [681, 208] width 51 height 8
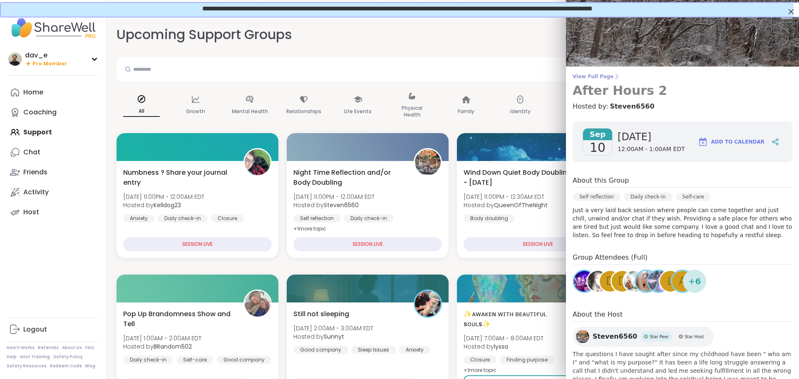
click at [592, 80] on span "View Full Page" at bounding box center [683, 76] width 220 height 7
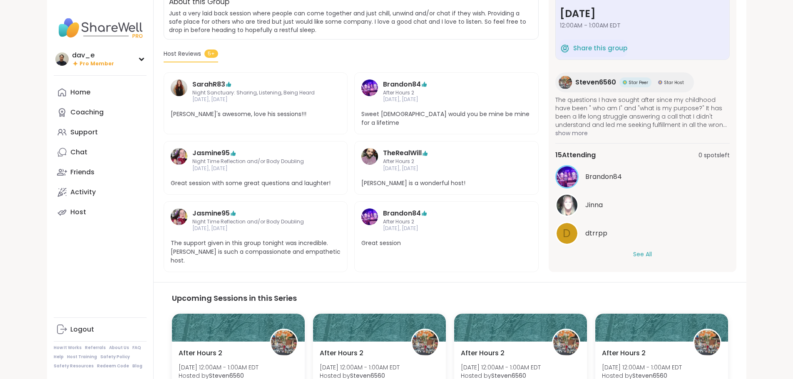
scroll to position [199, 0]
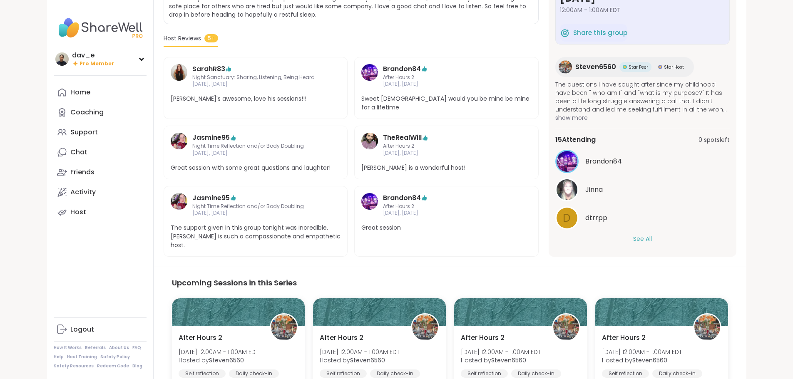
click at [652, 235] on button "See All" at bounding box center [642, 239] width 19 height 9
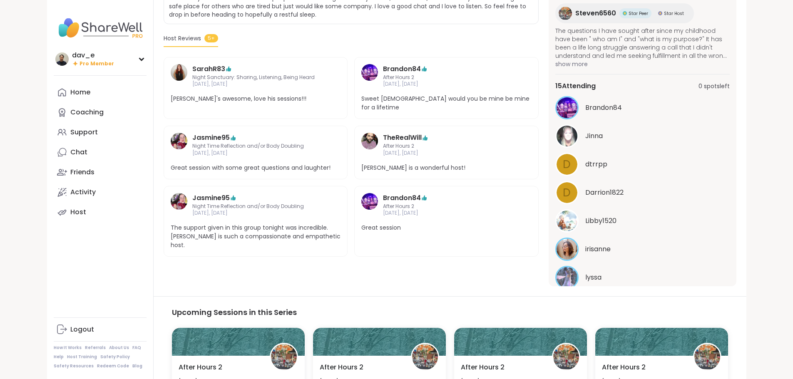
scroll to position [0, 0]
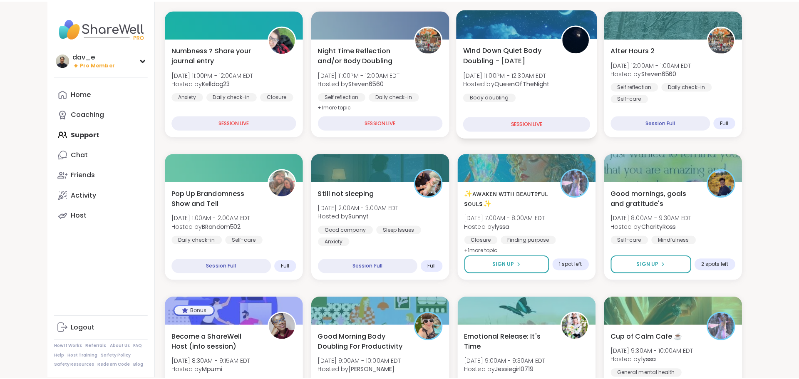
scroll to position [125, 0]
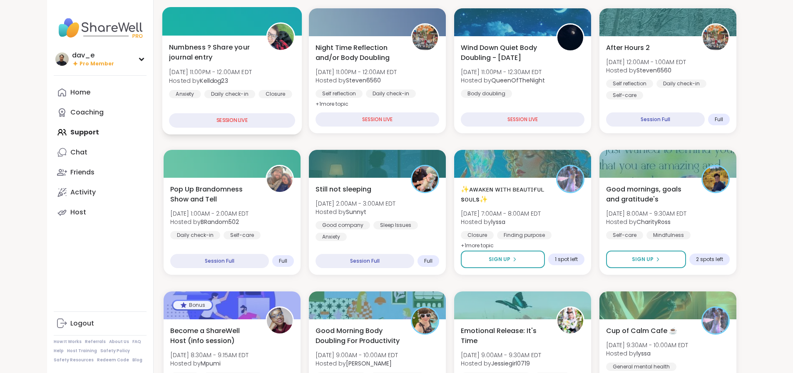
click at [234, 102] on div "Numbness ? Share your journal entry Tue, Sep 09 | 11:00PM - 12:00AM EDT Hosted …" at bounding box center [232, 84] width 140 height 99
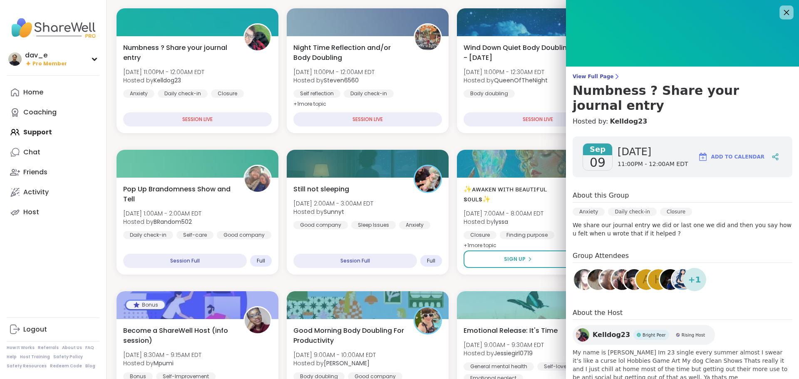
click at [784, 11] on icon at bounding box center [786, 12] width 5 height 5
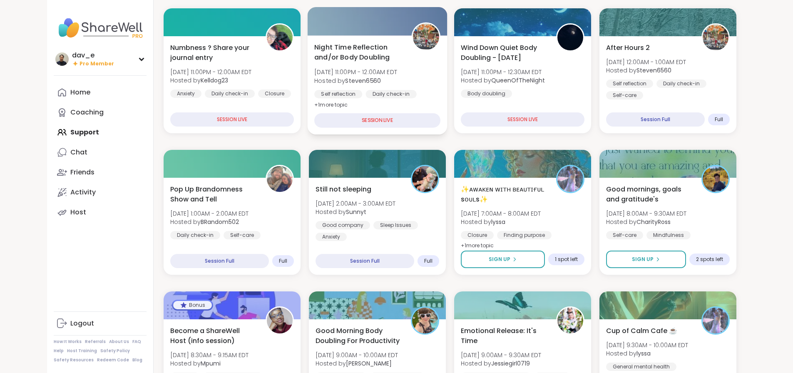
click at [346, 66] on div "Night Time Reflection and/or Body Doubling Tue, Sep 09 | 11:00PM - 12:00AM EDT …" at bounding box center [377, 76] width 126 height 68
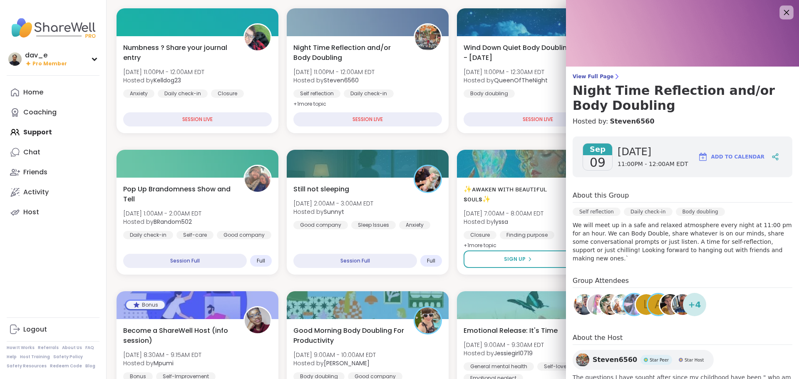
click at [781, 12] on icon at bounding box center [786, 12] width 10 height 10
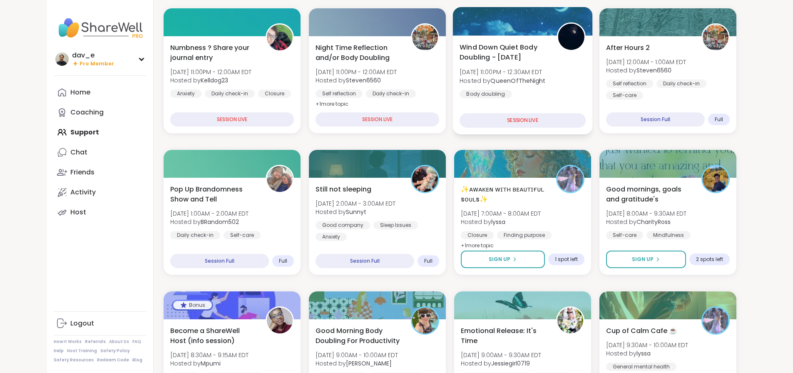
click at [573, 61] on div "Wind Down Quiet Body Doubling - Tuesday Tue, Sep 09 | 11:00PM - 12:30AM EDT Hos…" at bounding box center [523, 70] width 126 height 56
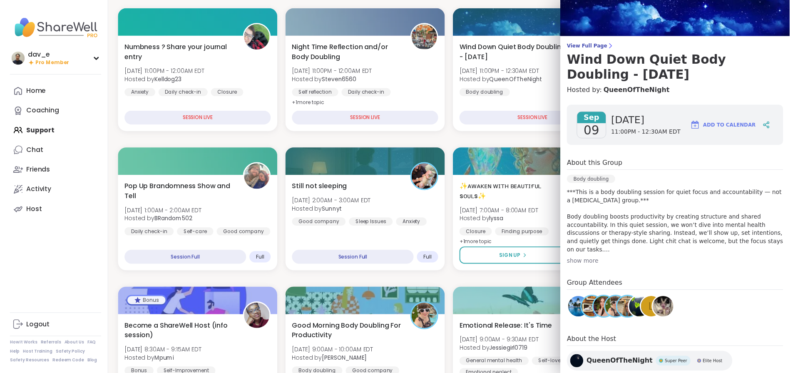
scroll to position [0, 0]
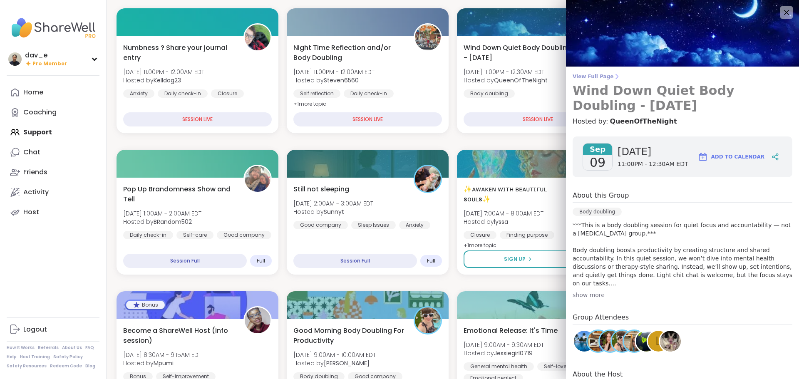
click at [598, 79] on span "View Full Page" at bounding box center [683, 76] width 220 height 7
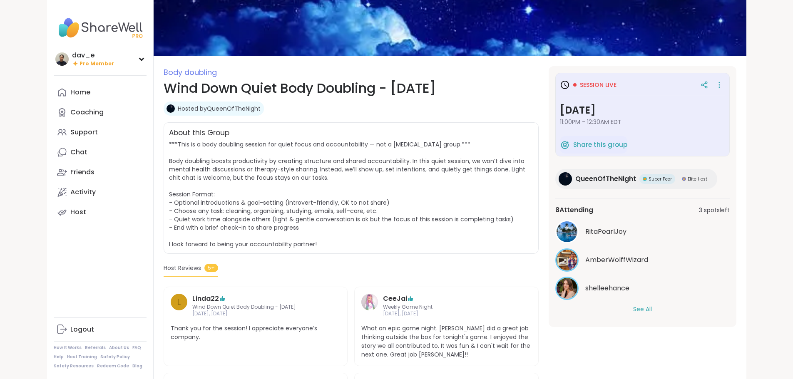
scroll to position [125, 0]
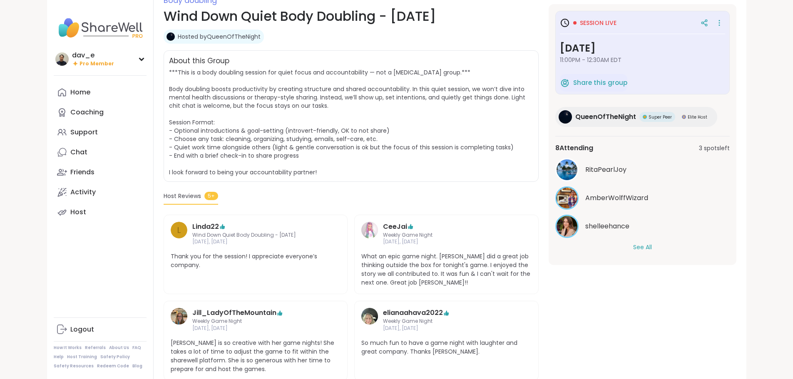
click at [652, 245] on button "See All" at bounding box center [642, 247] width 19 height 9
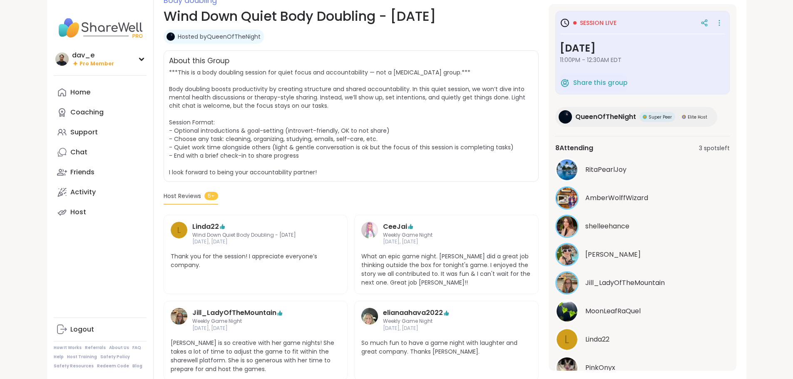
scroll to position [36, 0]
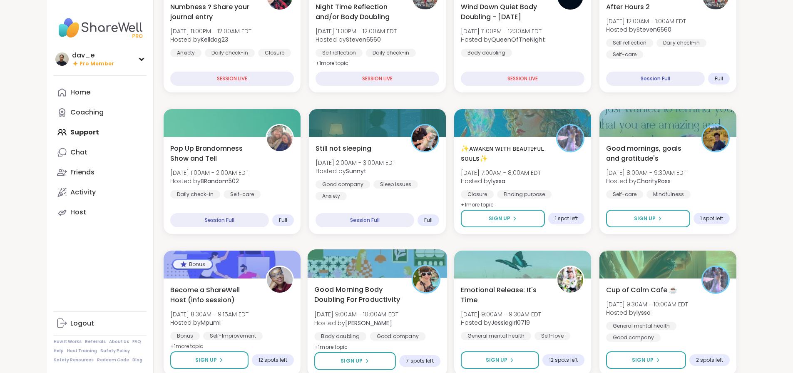
scroll to position [167, 0]
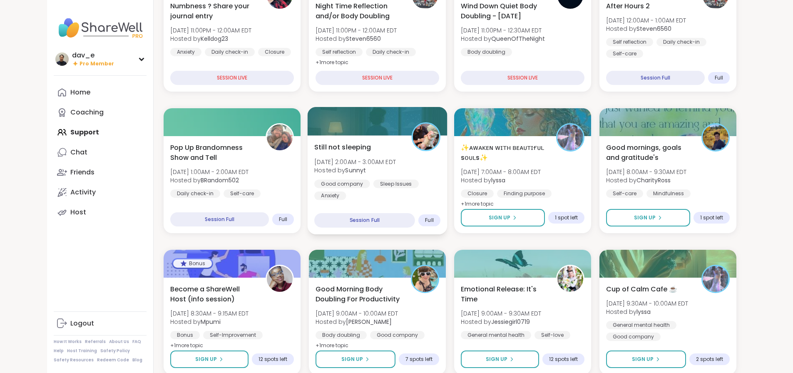
click at [371, 159] on span "Wed, Sep 10 | 2:00AM - 3:00AM EDT" at bounding box center [355, 161] width 82 height 8
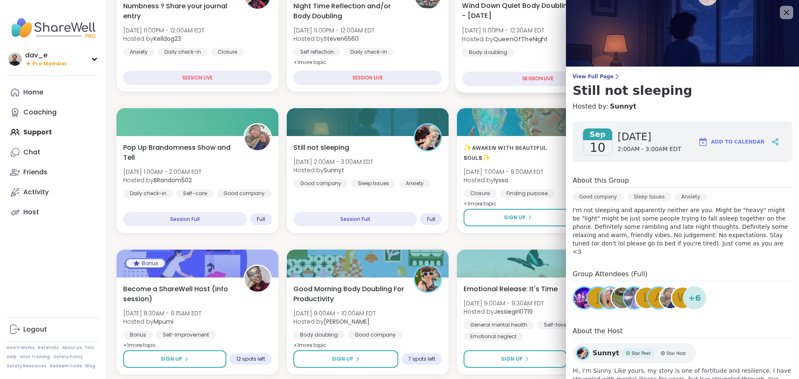
click at [597, 75] on span "View Full Page" at bounding box center [683, 76] width 220 height 7
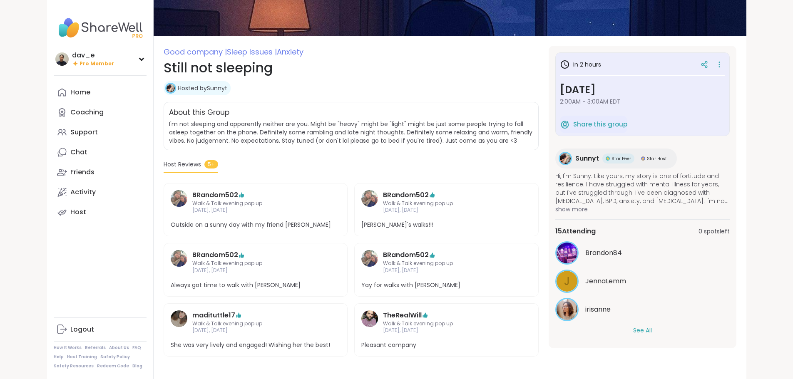
scroll to position [74, 0]
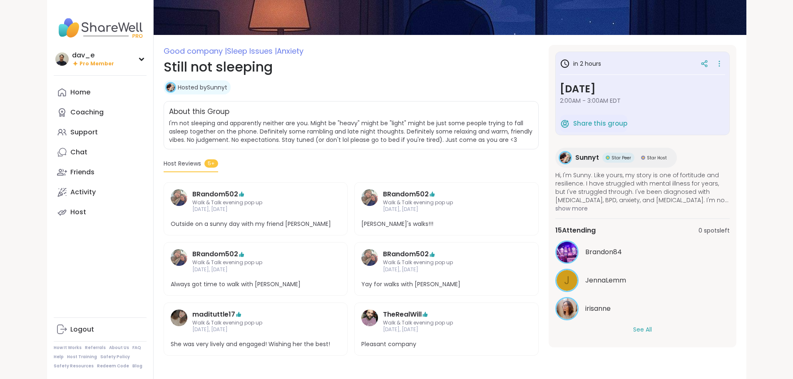
click at [652, 327] on button "See All" at bounding box center [642, 330] width 19 height 9
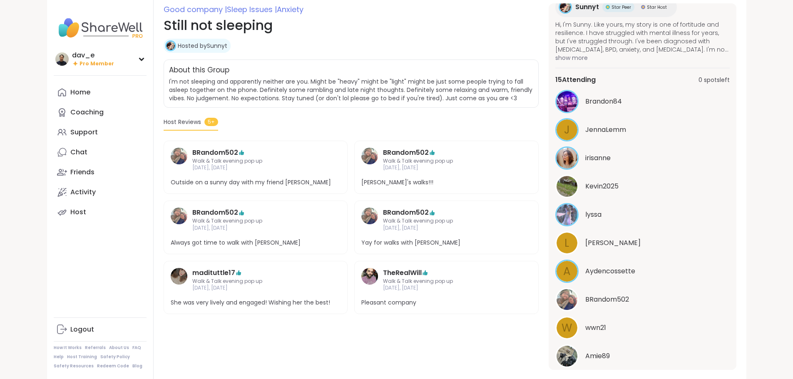
scroll to position [67, 0]
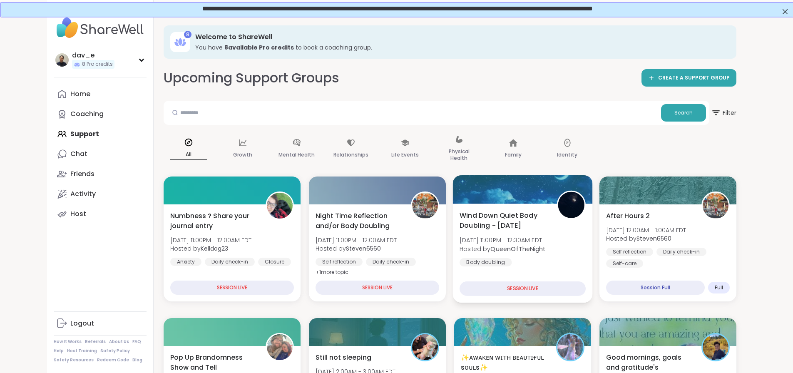
click at [504, 211] on span "Wind Down Quiet Body Doubling - [DATE]" at bounding box center [504, 220] width 88 height 20
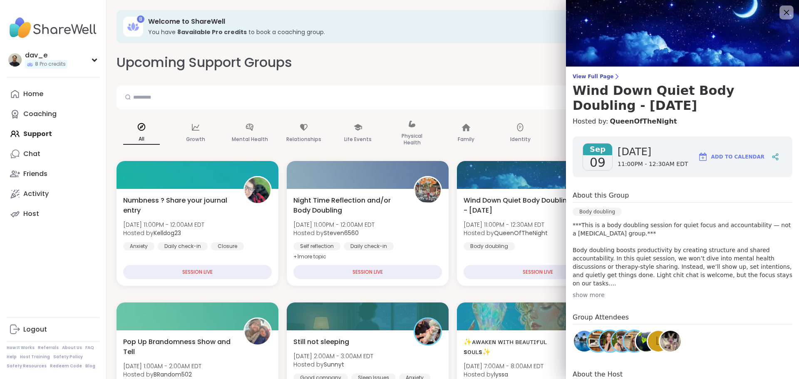
click at [780, 12] on div at bounding box center [787, 12] width 14 height 14
click at [781, 15] on icon at bounding box center [786, 12] width 10 height 10
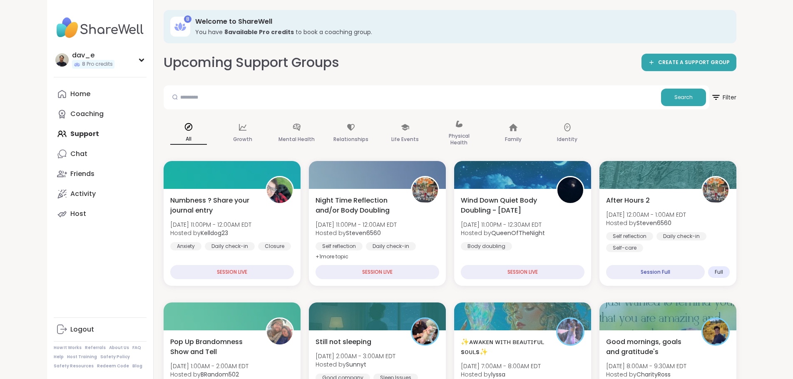
click at [71, 239] on div "dav_e 8 Pro credits Profile Membership Settings Help Home Coaching Support Chat…" at bounding box center [100, 189] width 107 height 379
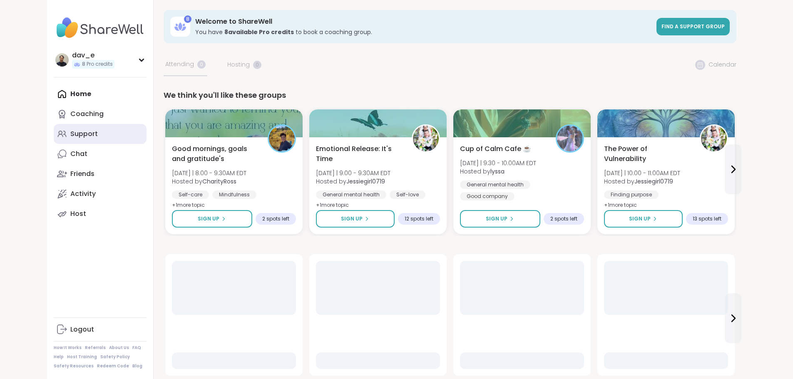
click at [56, 133] on link "Support" at bounding box center [100, 134] width 93 height 20
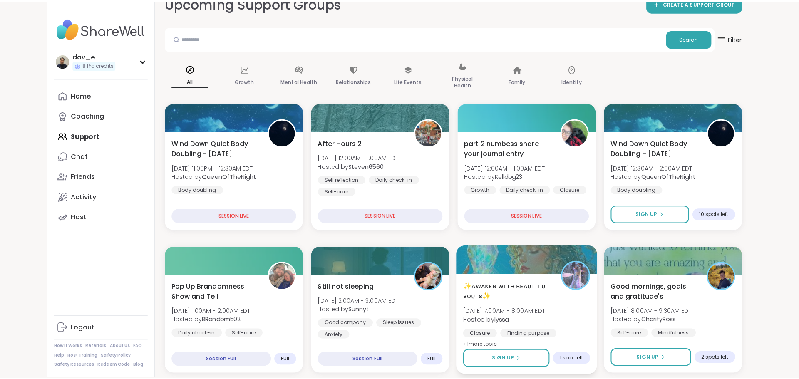
scroll to position [83, 0]
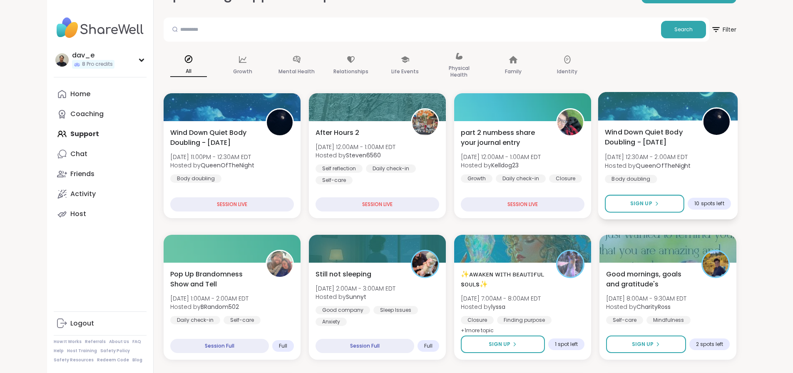
click at [678, 155] on span "[DATE] 12:30AM - 2:00AM EDT" at bounding box center [648, 157] width 86 height 8
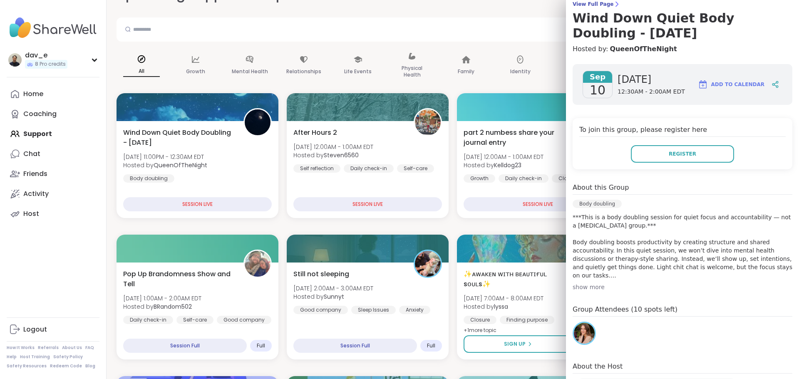
scroll to position [0, 0]
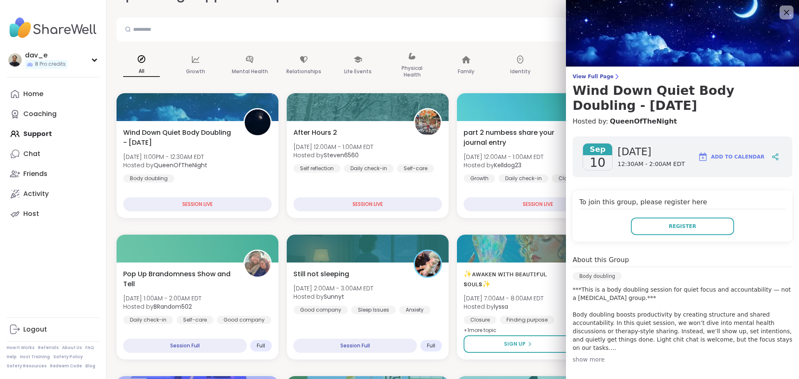
click at [784, 10] on icon at bounding box center [786, 12] width 5 height 5
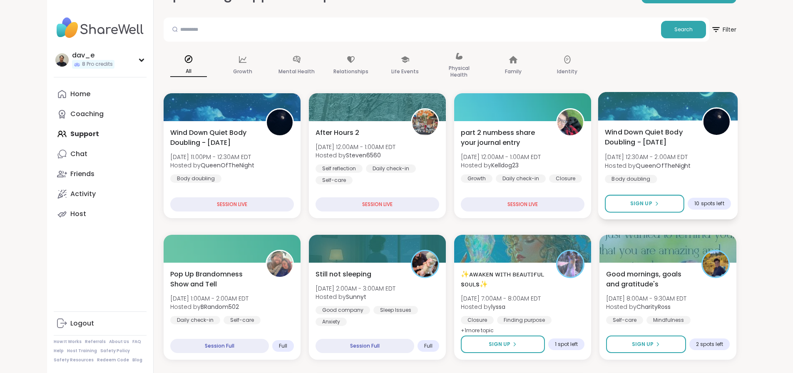
click at [681, 164] on b "QueenOfTheNight" at bounding box center [663, 165] width 55 height 8
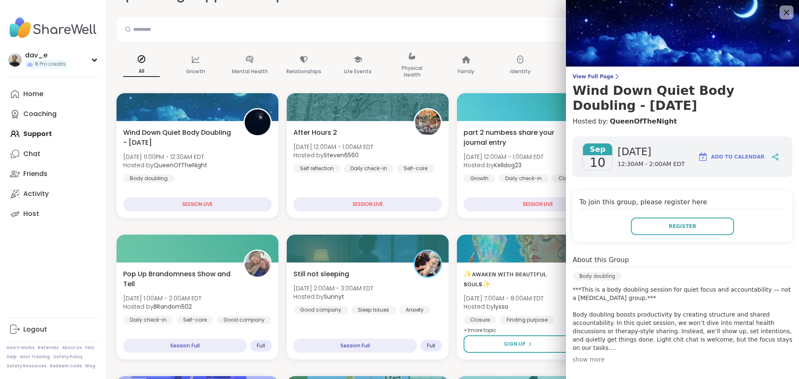
click at [784, 12] on icon at bounding box center [786, 12] width 5 height 5
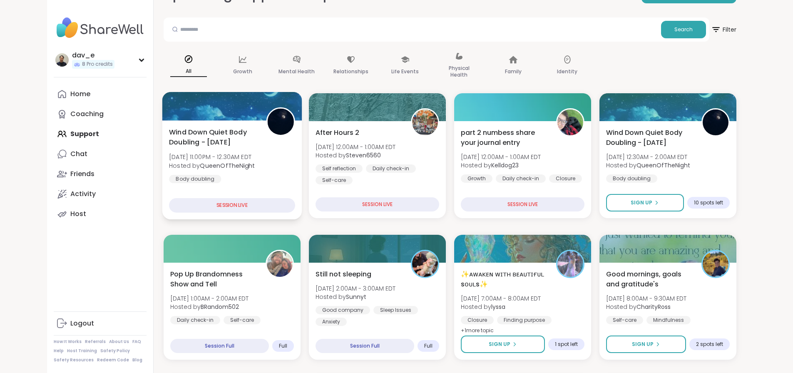
click at [197, 181] on div "Wind Down Quiet Body Doubling - [DATE] [DATE] 11:00PM - 12:30AM EDT Hosted by Q…" at bounding box center [232, 155] width 126 height 56
